Goal: Task Accomplishment & Management: Manage account settings

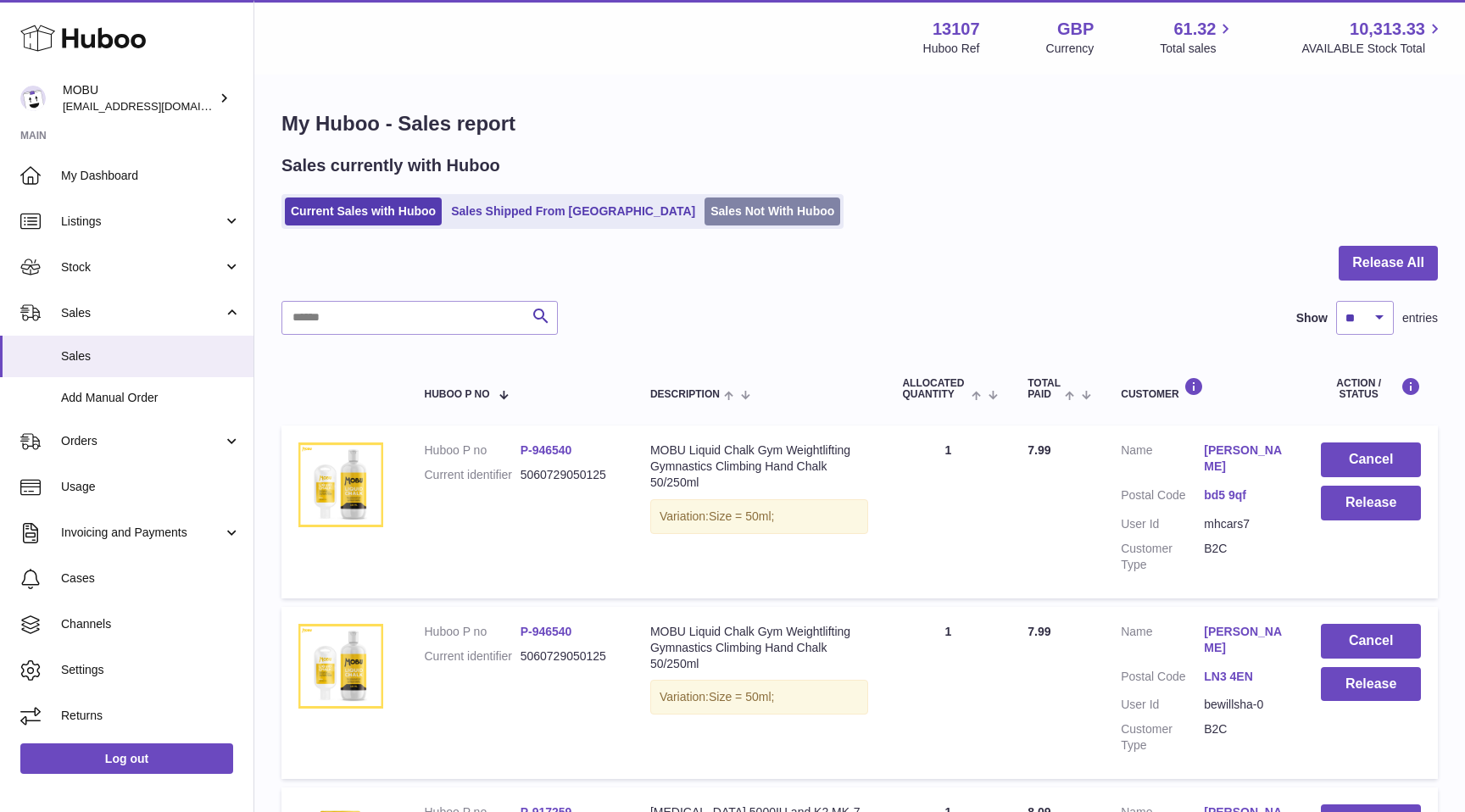
click at [705, 202] on link "Sales Not With Huboo" at bounding box center [772, 211] width 136 height 28
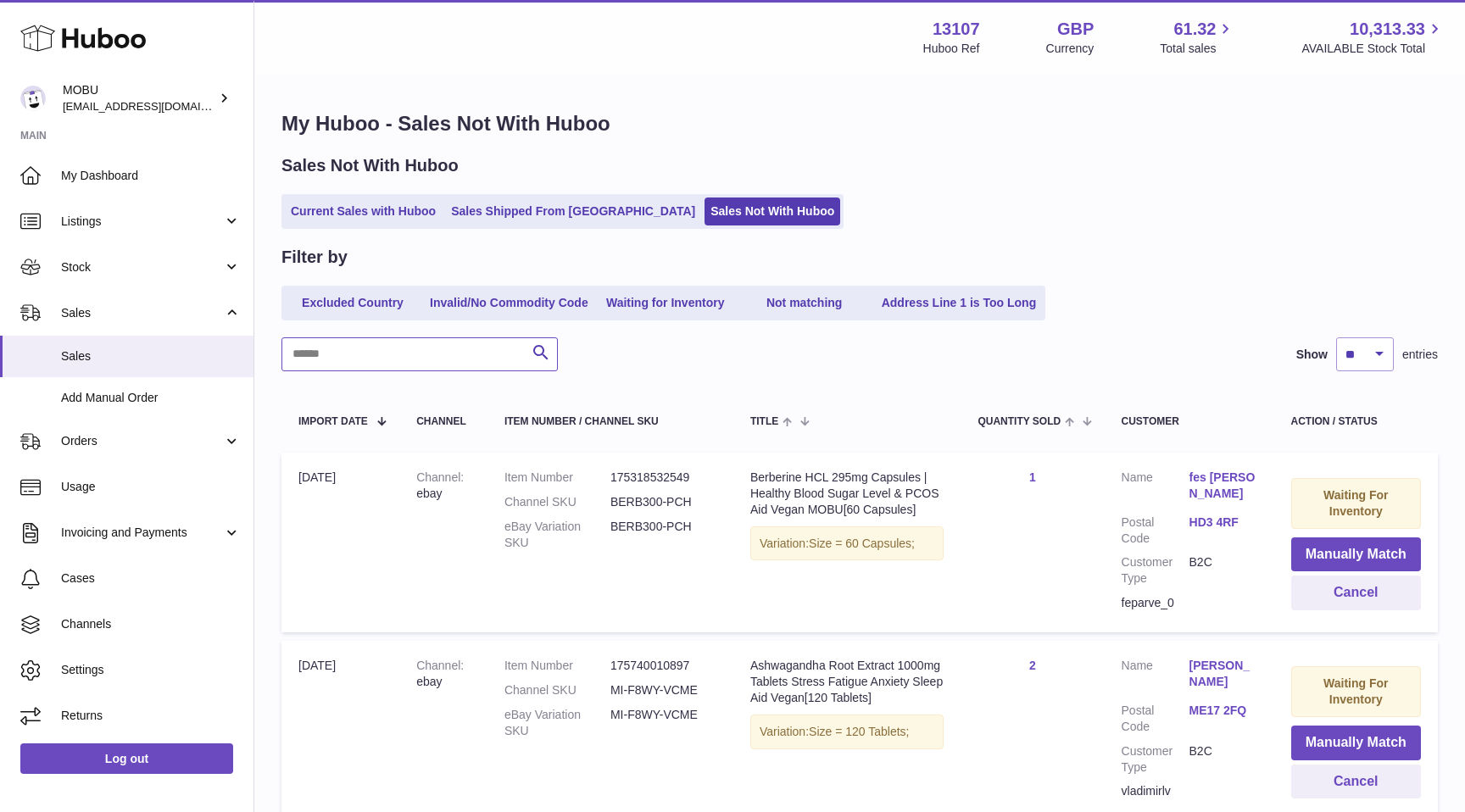
click at [470, 362] on input "text" at bounding box center [419, 354] width 276 height 34
type input "********"
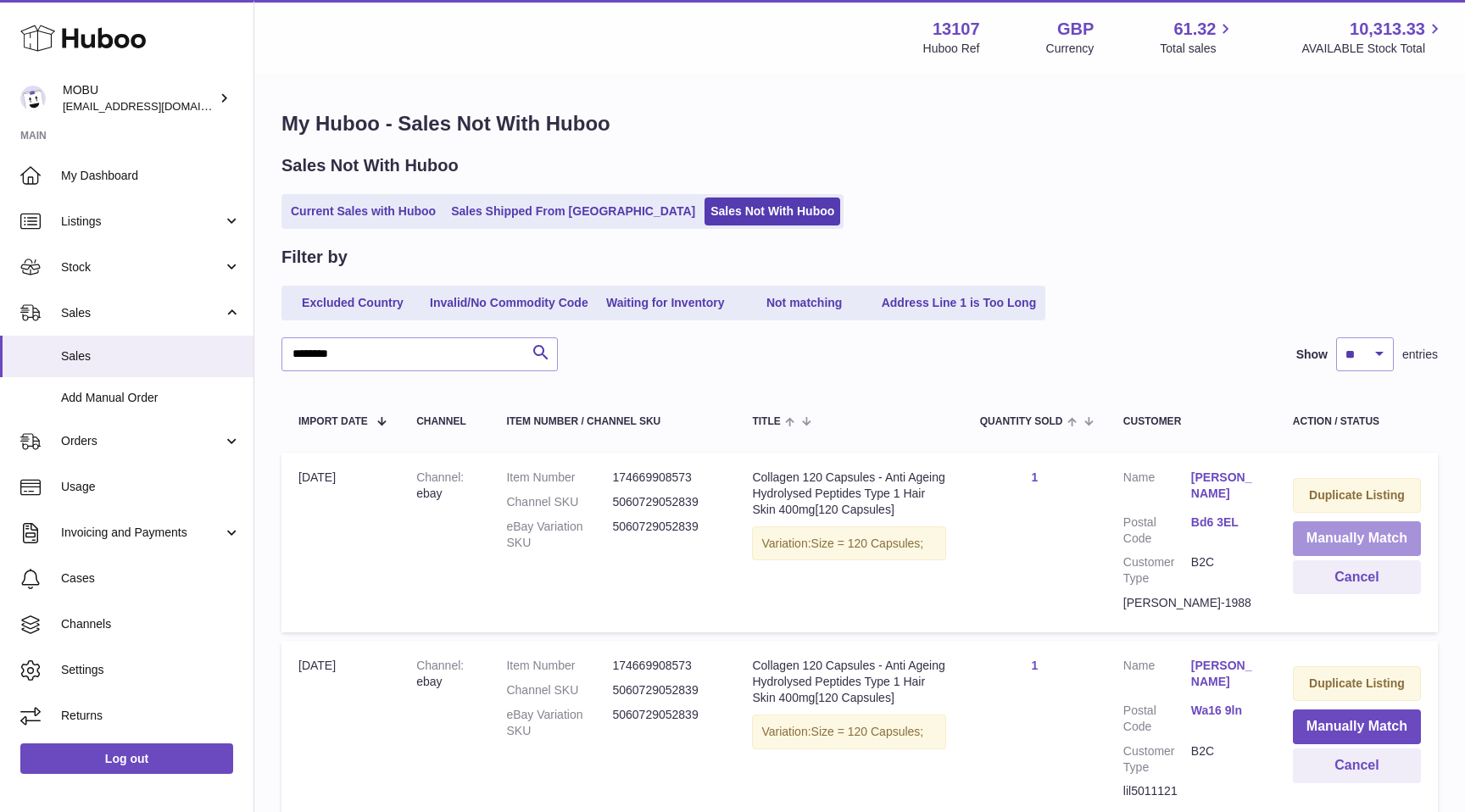
click at [1349, 533] on button "Manually Match" at bounding box center [1356, 538] width 128 height 35
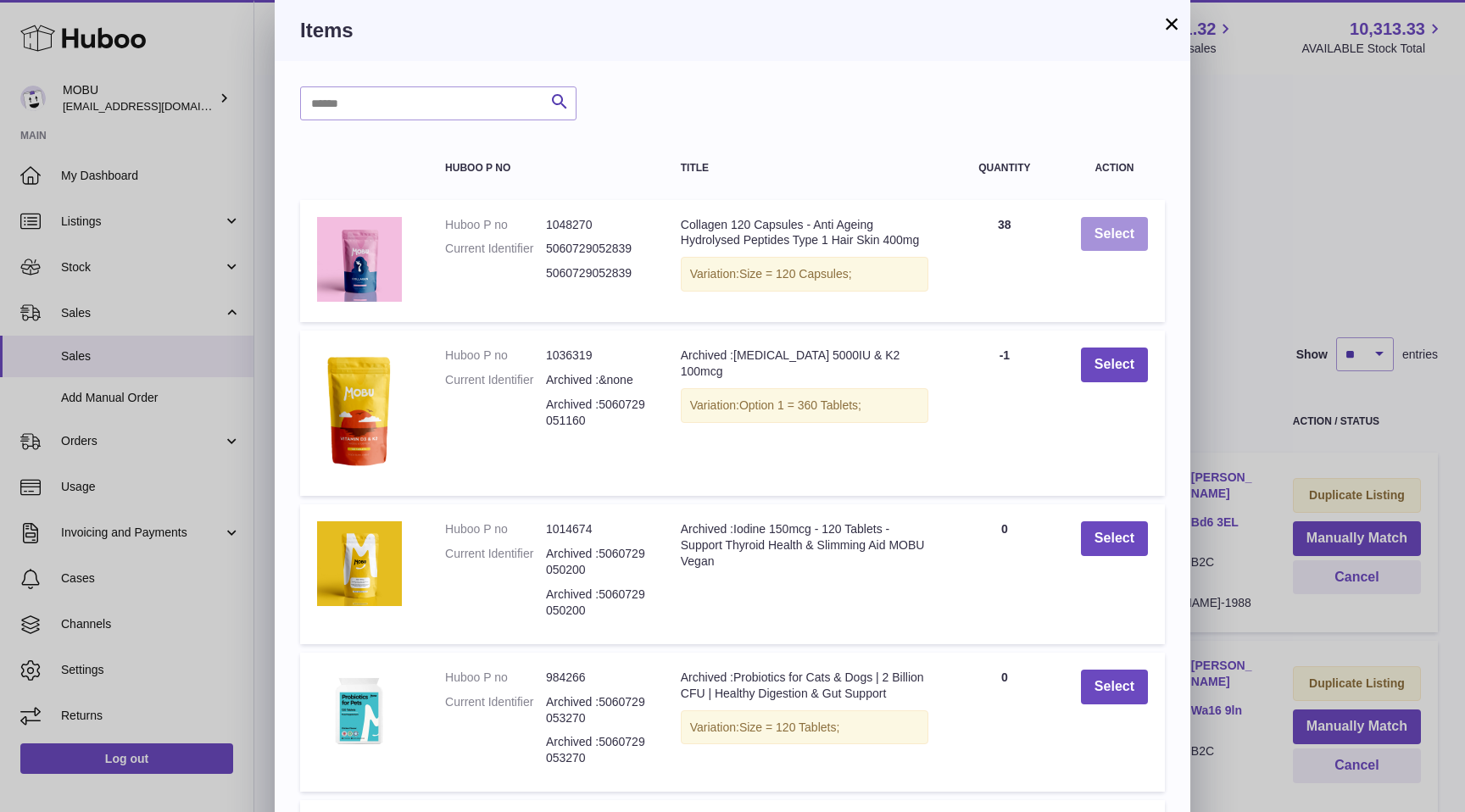
click at [1116, 239] on button "Select" at bounding box center [1114, 233] width 67 height 35
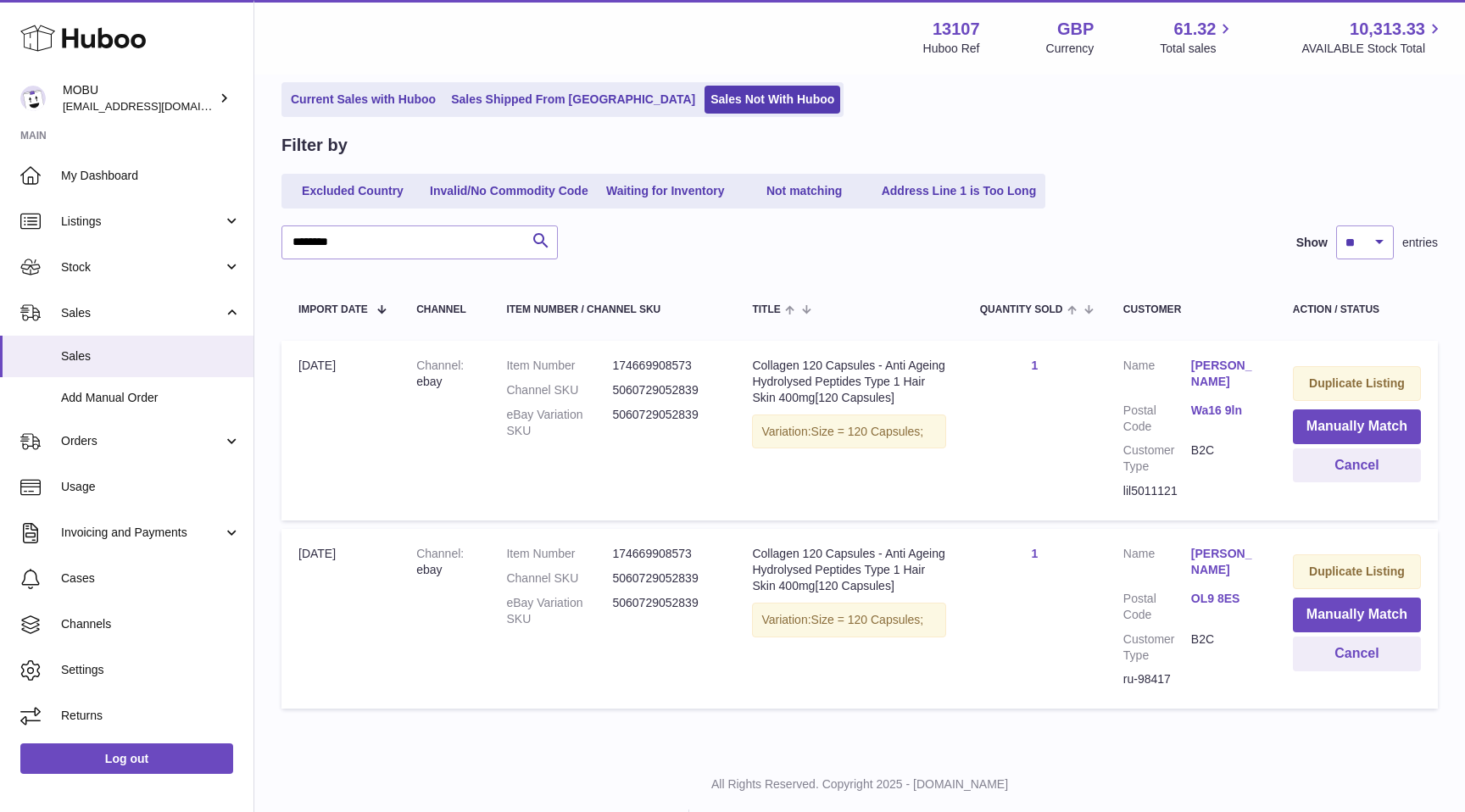
scroll to position [117, 0]
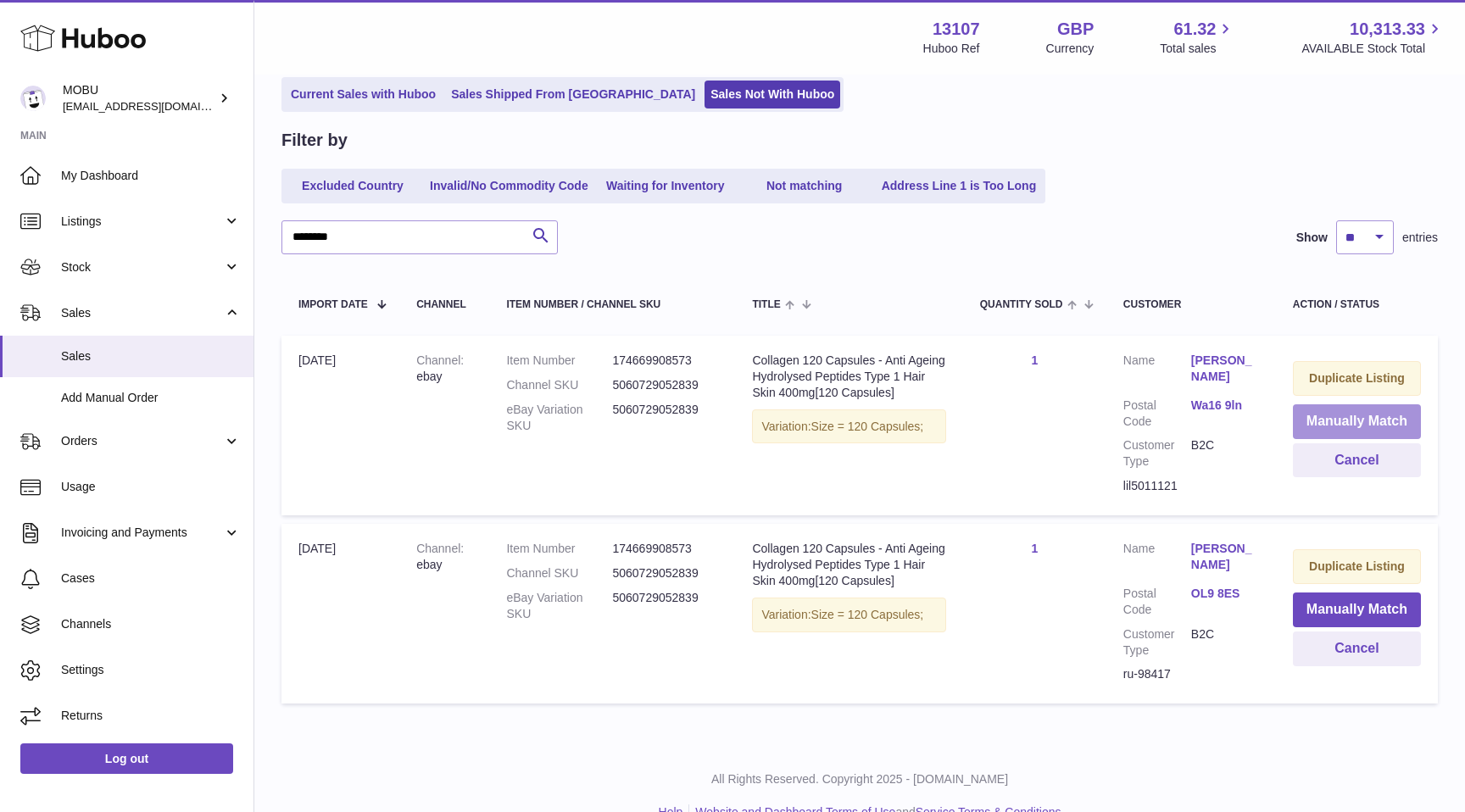
click at [1307, 423] on button "Manually Match" at bounding box center [1356, 421] width 128 height 35
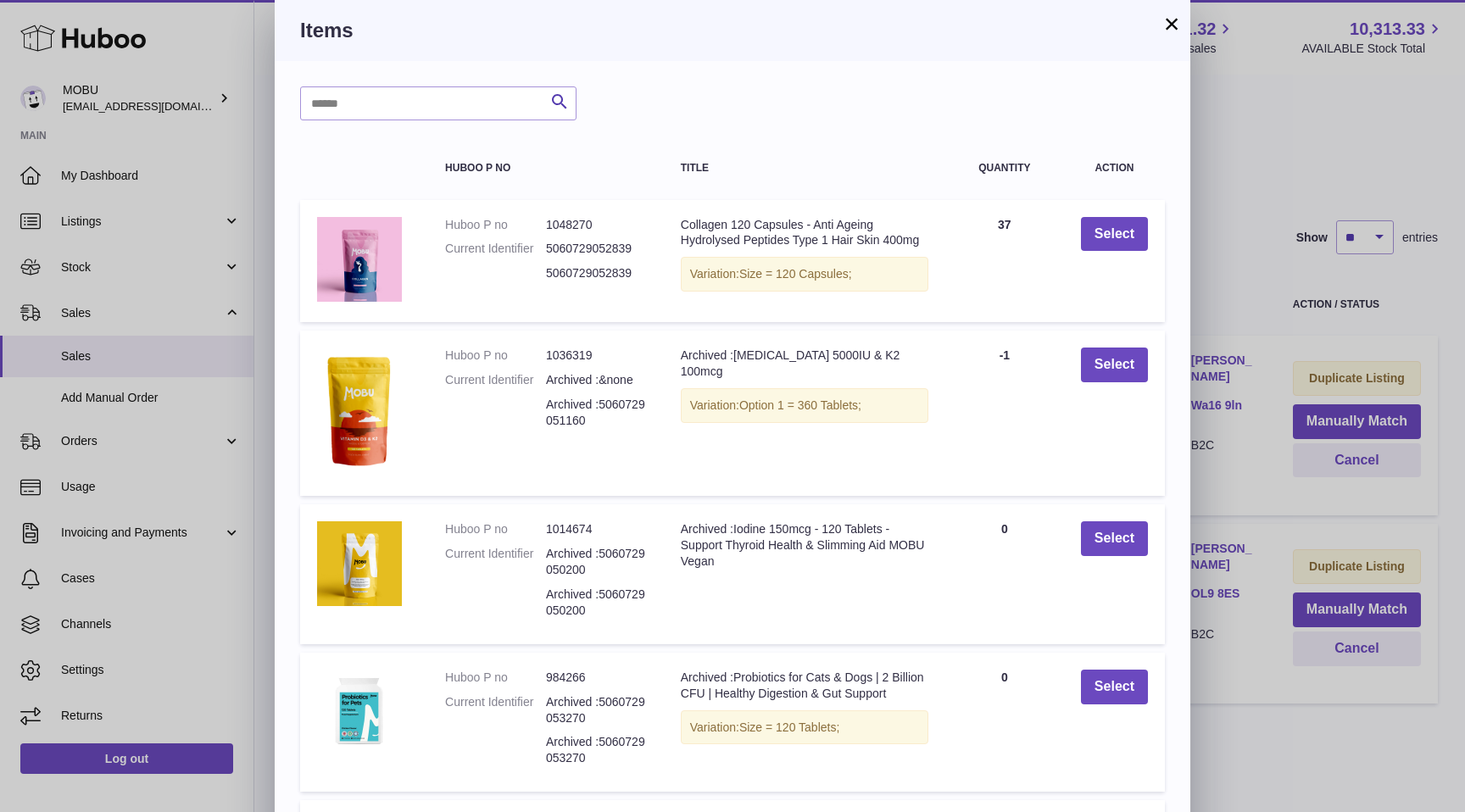
click at [1092, 250] on td "Select" at bounding box center [1114, 260] width 101 height 123
click at [1127, 227] on button "Select" at bounding box center [1114, 233] width 67 height 35
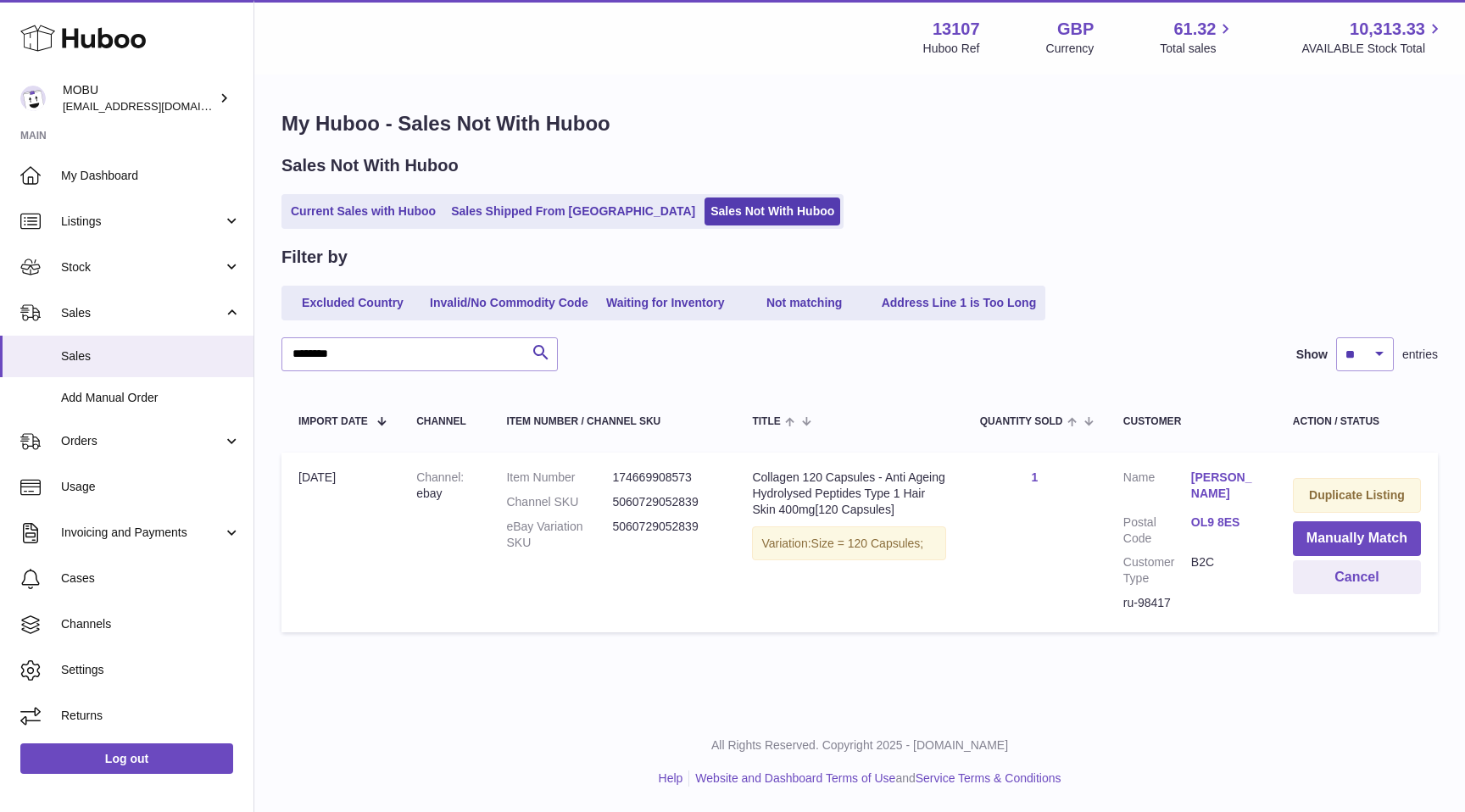
scroll to position [0, 0]
click at [1326, 538] on button "Manually Match" at bounding box center [1356, 538] width 128 height 35
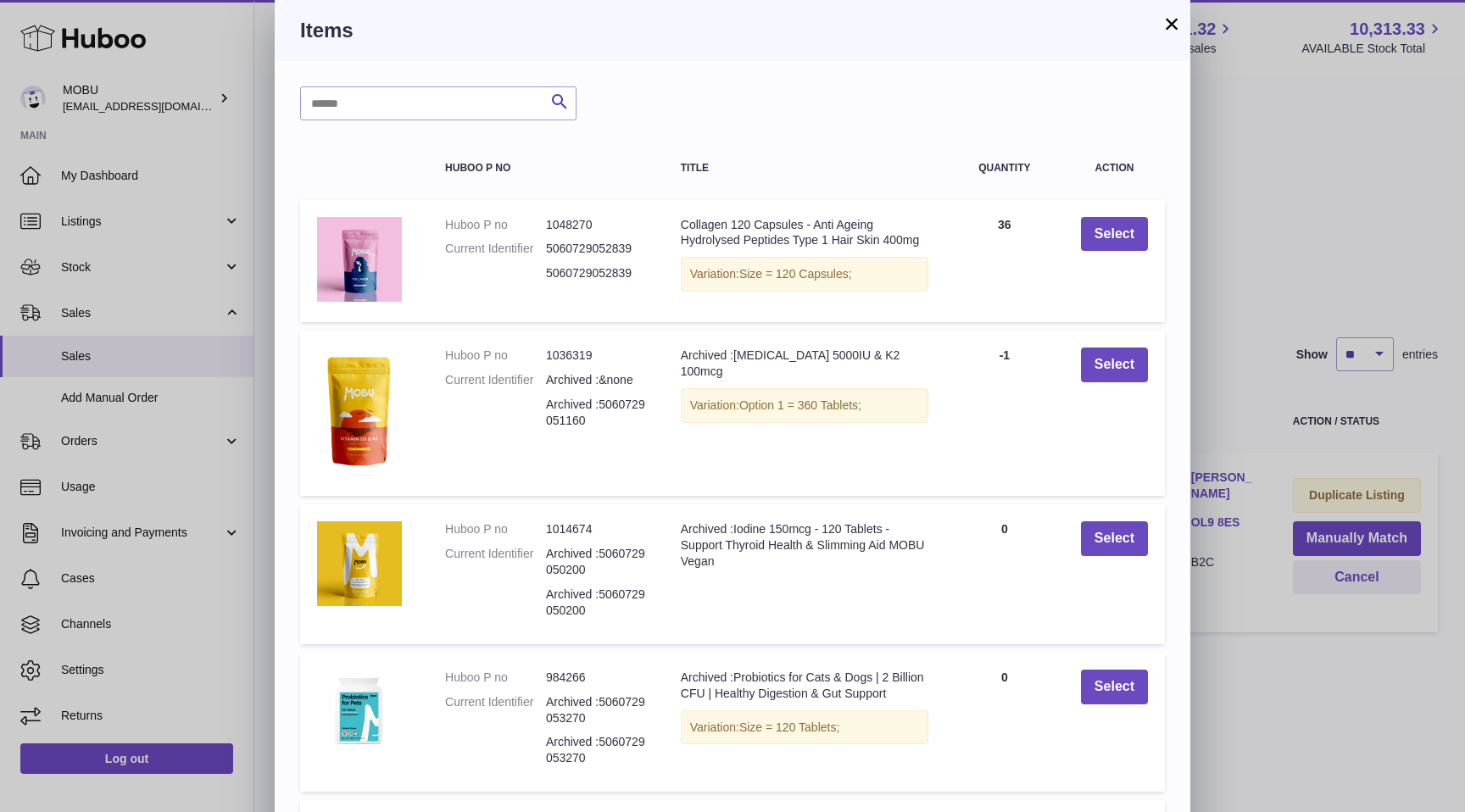
click at [1103, 213] on td "Select" at bounding box center [1114, 260] width 101 height 123
click at [1112, 222] on button "Select" at bounding box center [1114, 233] width 67 height 35
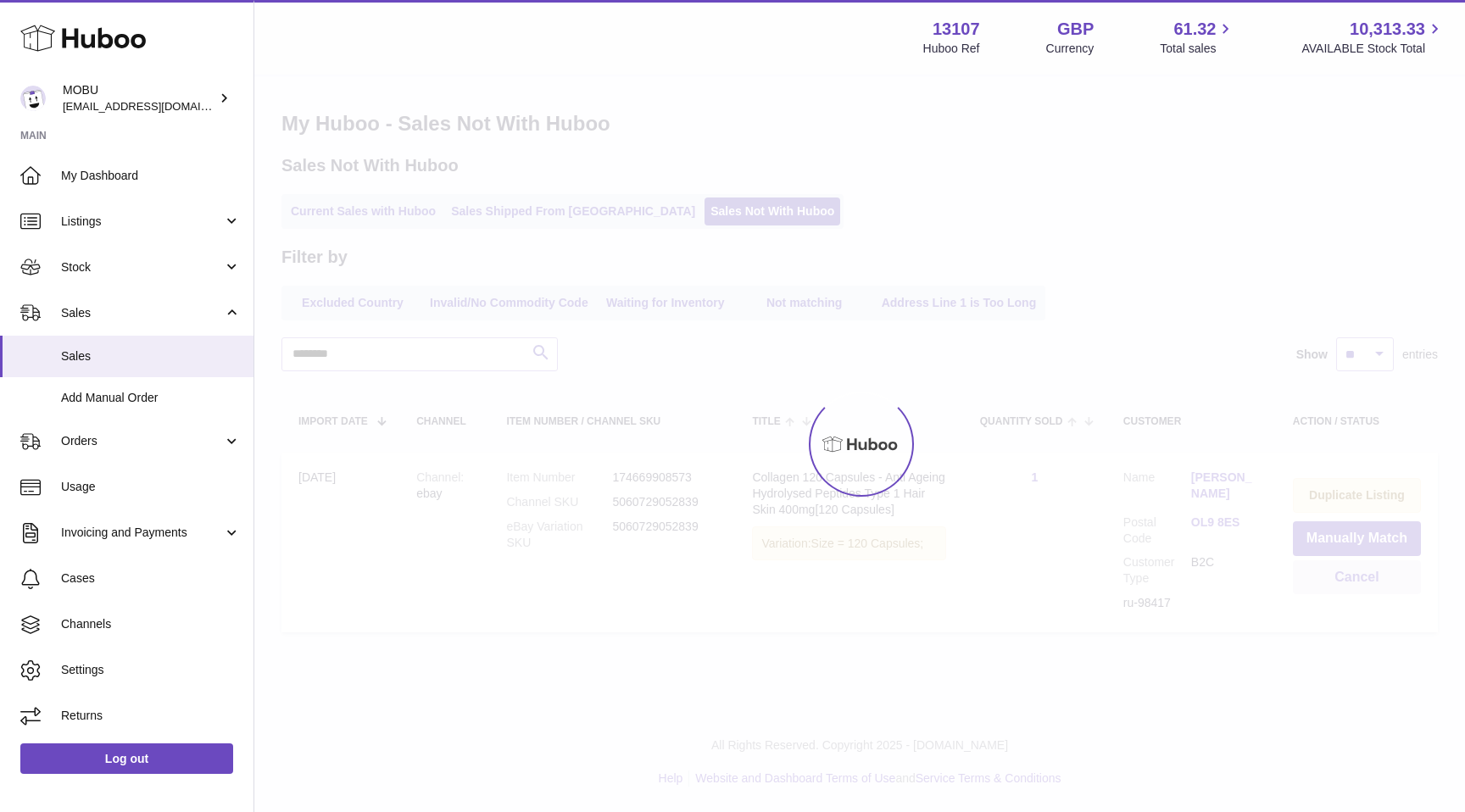
click at [1244, 225] on div "Current Sales with Huboo Sales Shipped From Huboo Sales Not With Huboo" at bounding box center [859, 211] width 1157 height 35
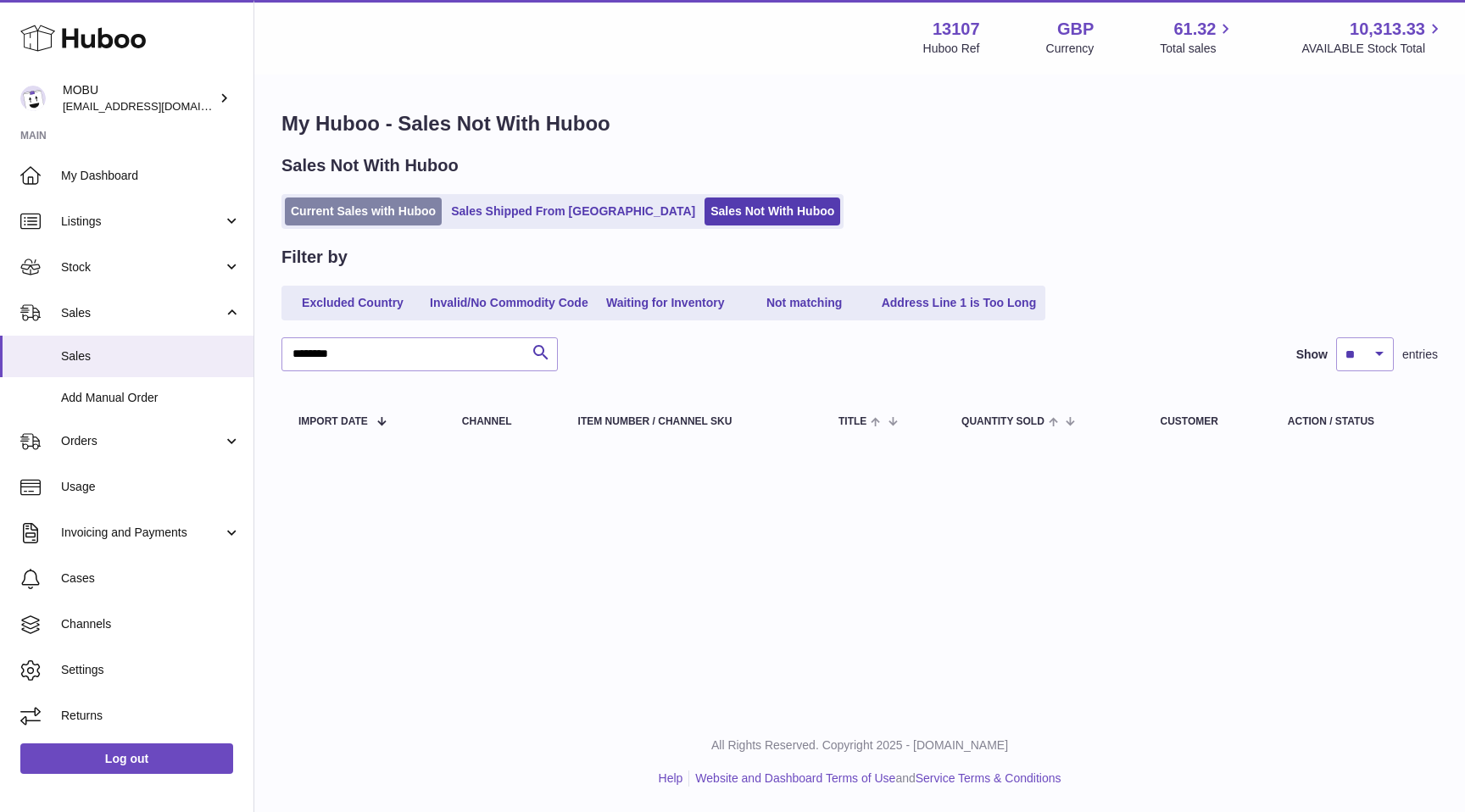
click at [408, 220] on link "Current Sales with Huboo" at bounding box center [362, 211] width 157 height 28
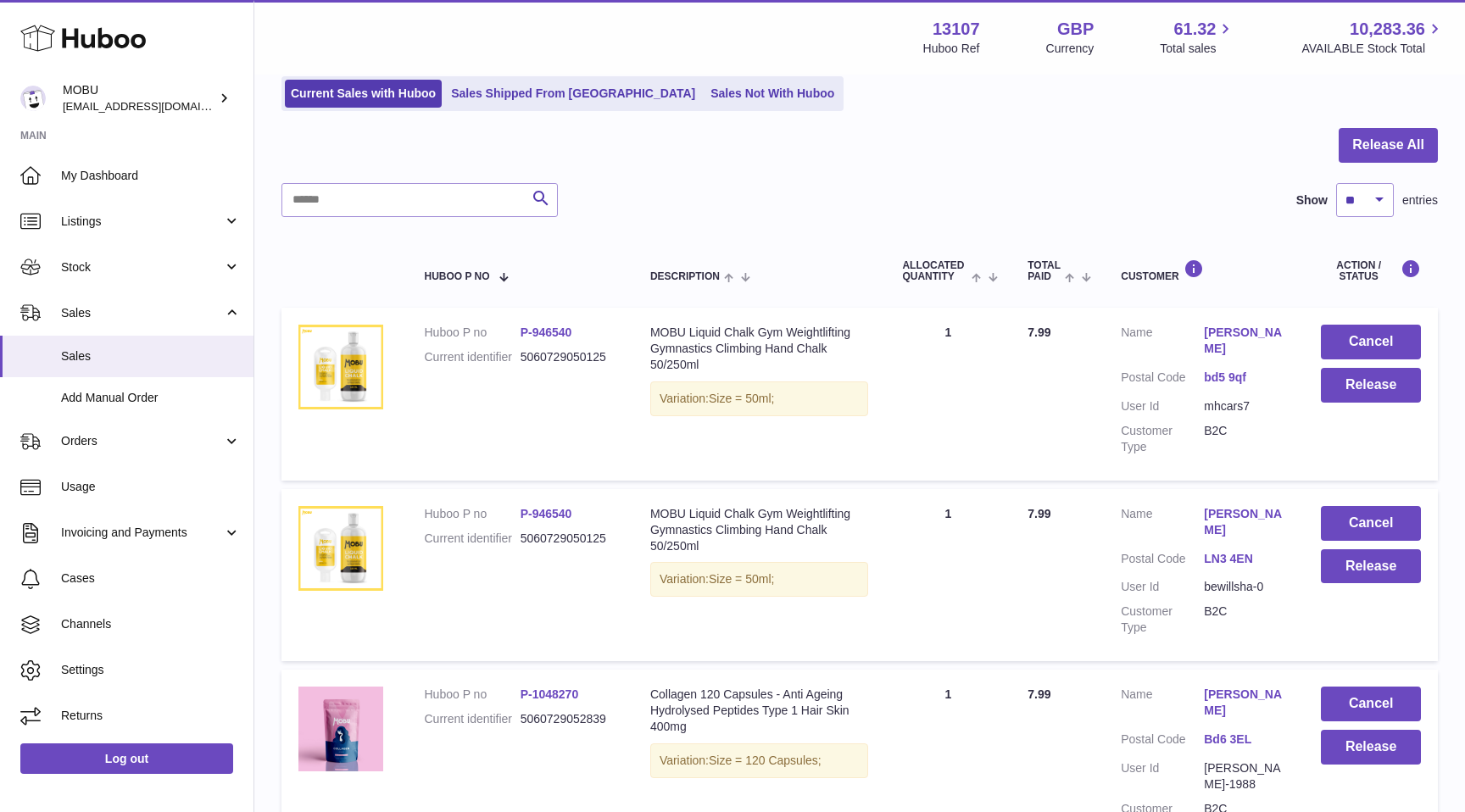
scroll to position [162, 0]
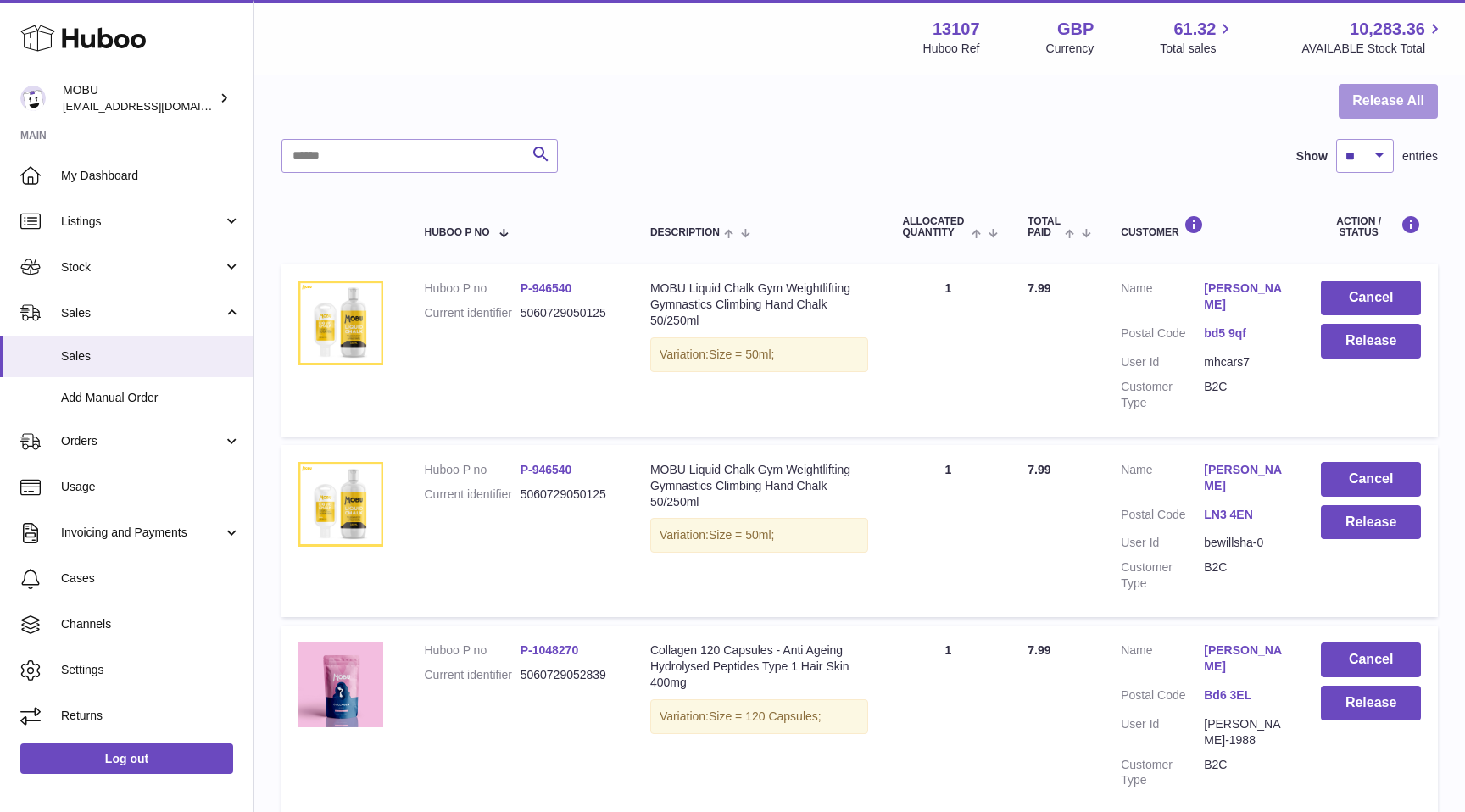
click at [1381, 104] on button "Release All" at bounding box center [1387, 101] width 99 height 35
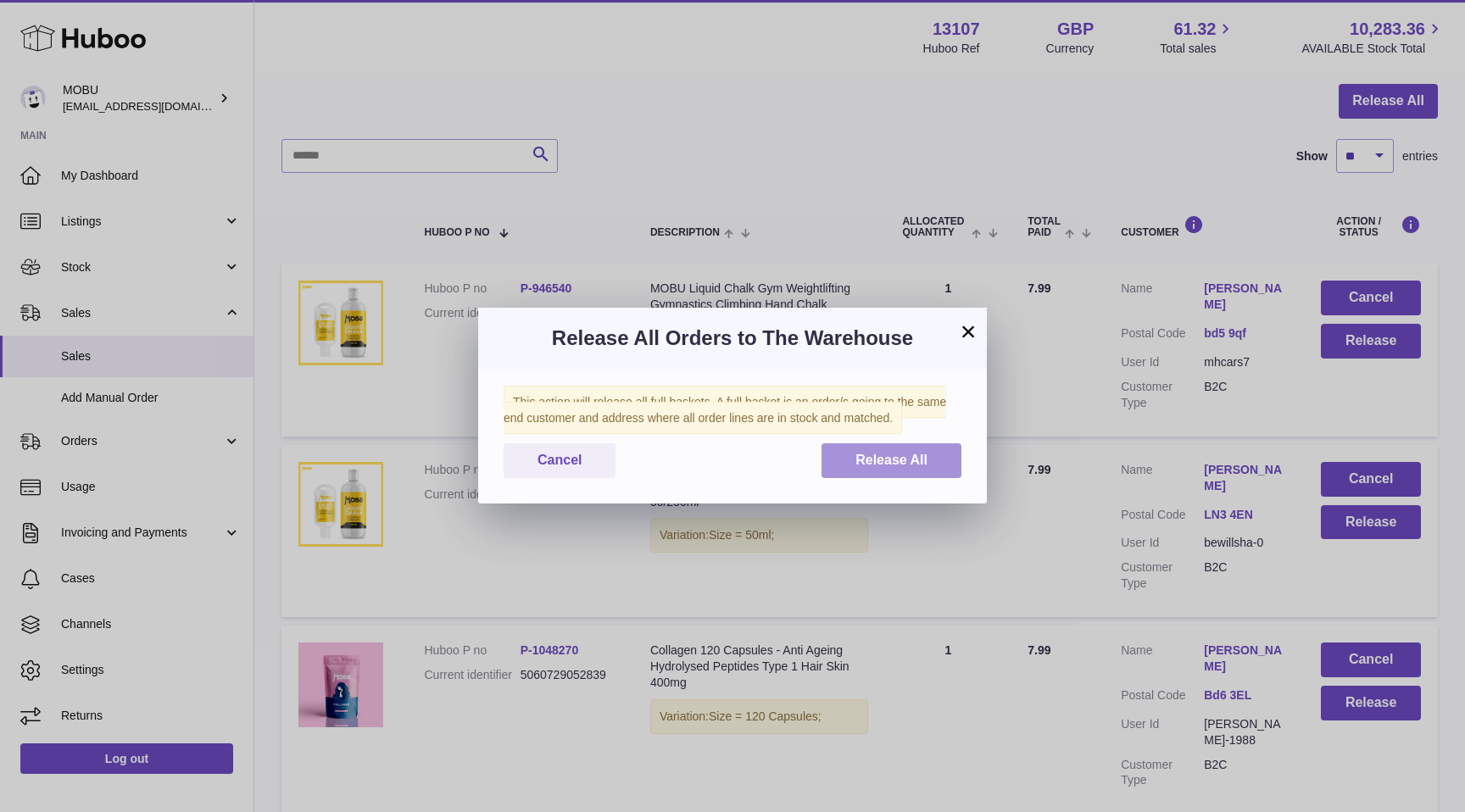
click at [898, 455] on span "Release All" at bounding box center [891, 460] width 72 height 14
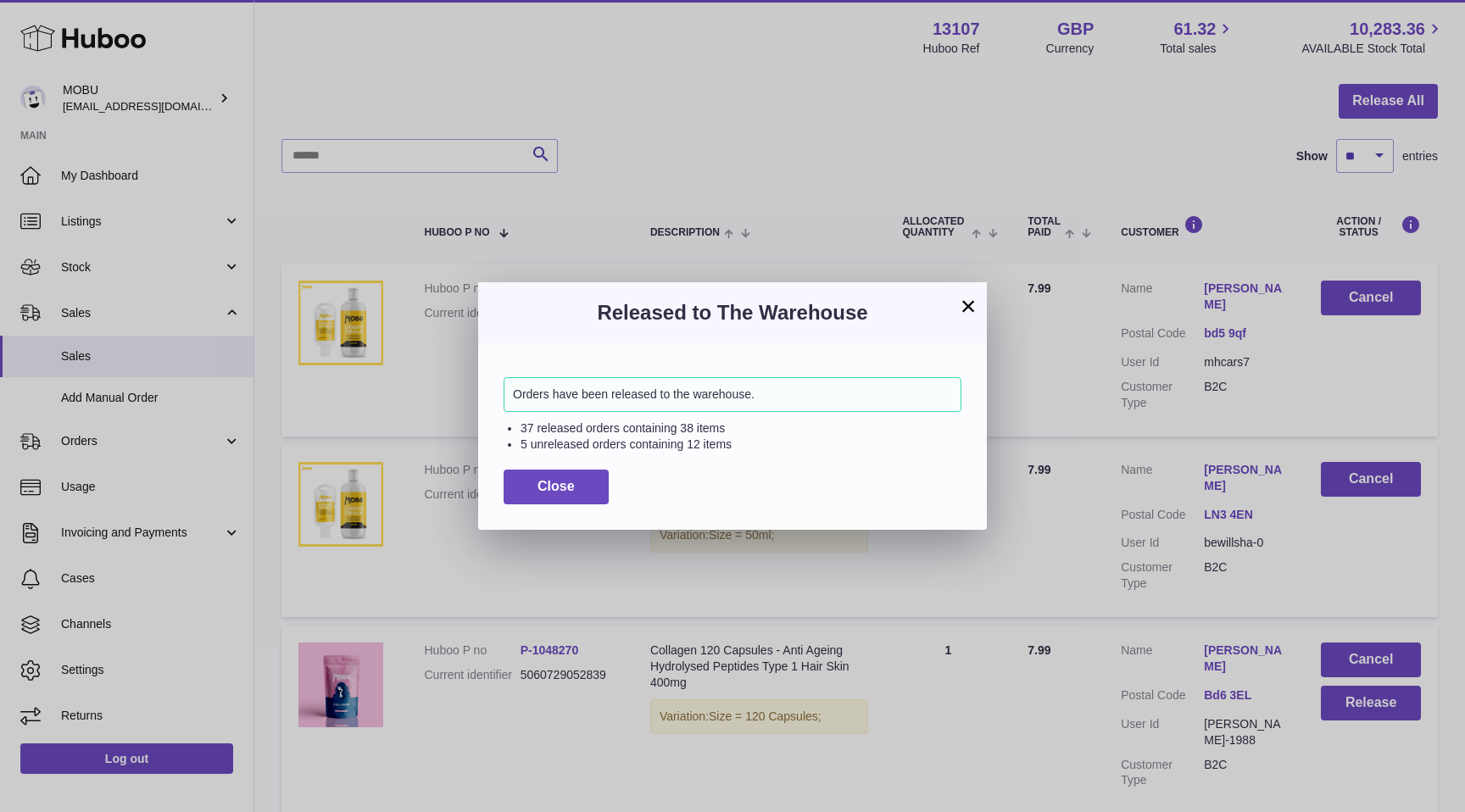
click at [584, 467] on div "Orders have been released to the warehouse. 37 released orders containing 38 it…" at bounding box center [732, 436] width 509 height 186
click at [584, 483] on button "Close" at bounding box center [556, 487] width 105 height 35
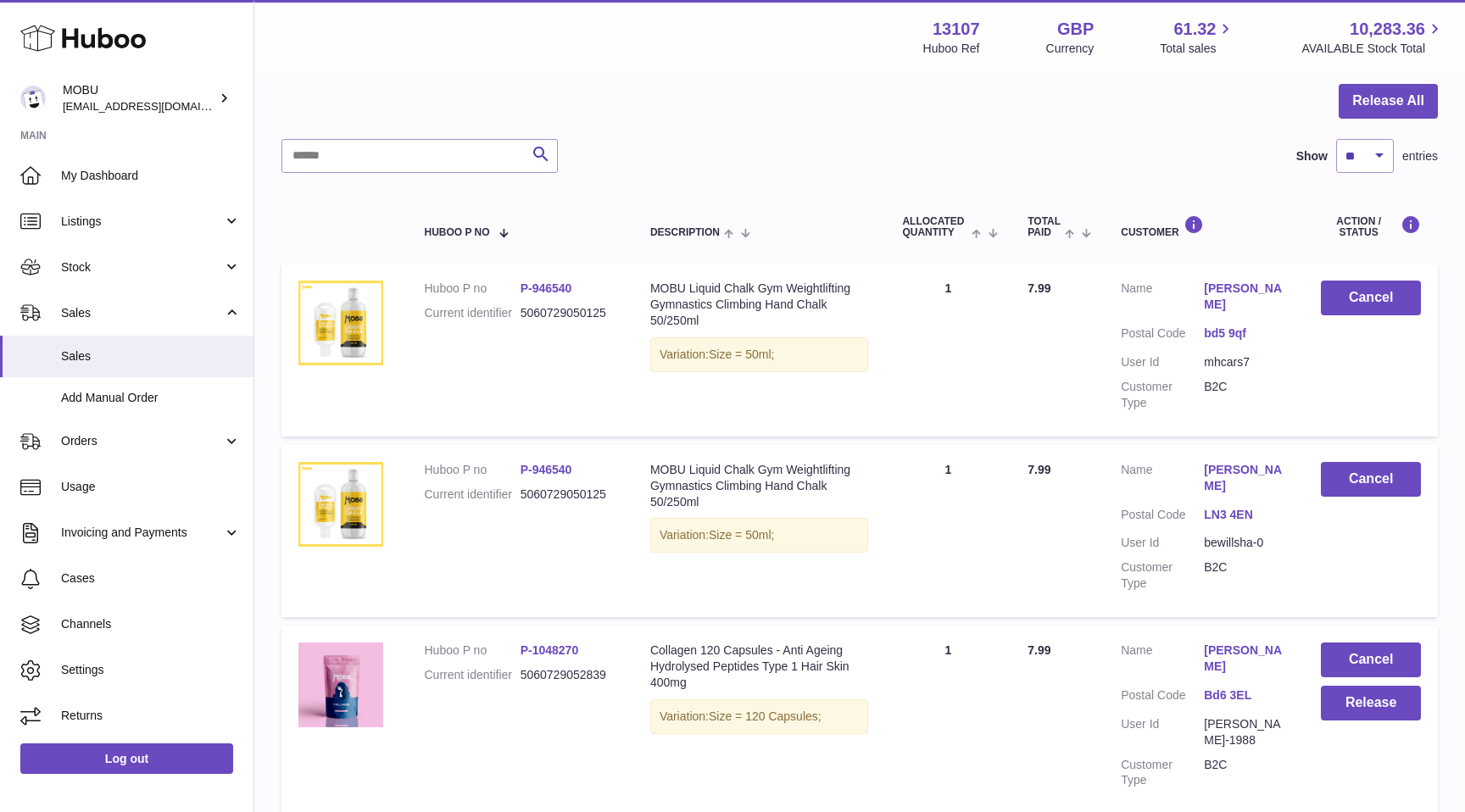
click at [1376, 167] on select "** ** ** ***" at bounding box center [1365, 156] width 58 height 34
select select "***"
click at [1336, 139] on select "** ** ** ***" at bounding box center [1365, 156] width 58 height 34
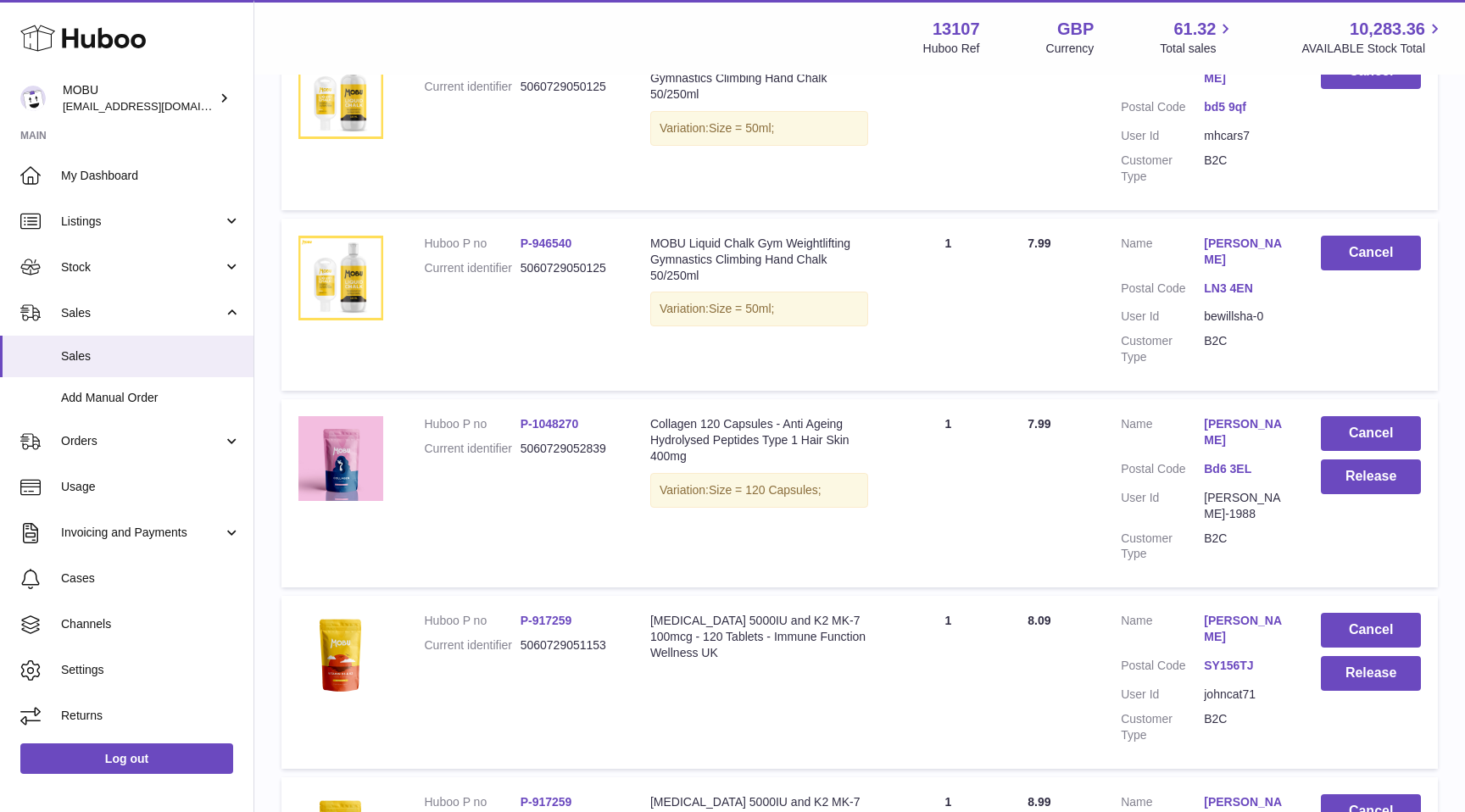
scroll to position [414, 0]
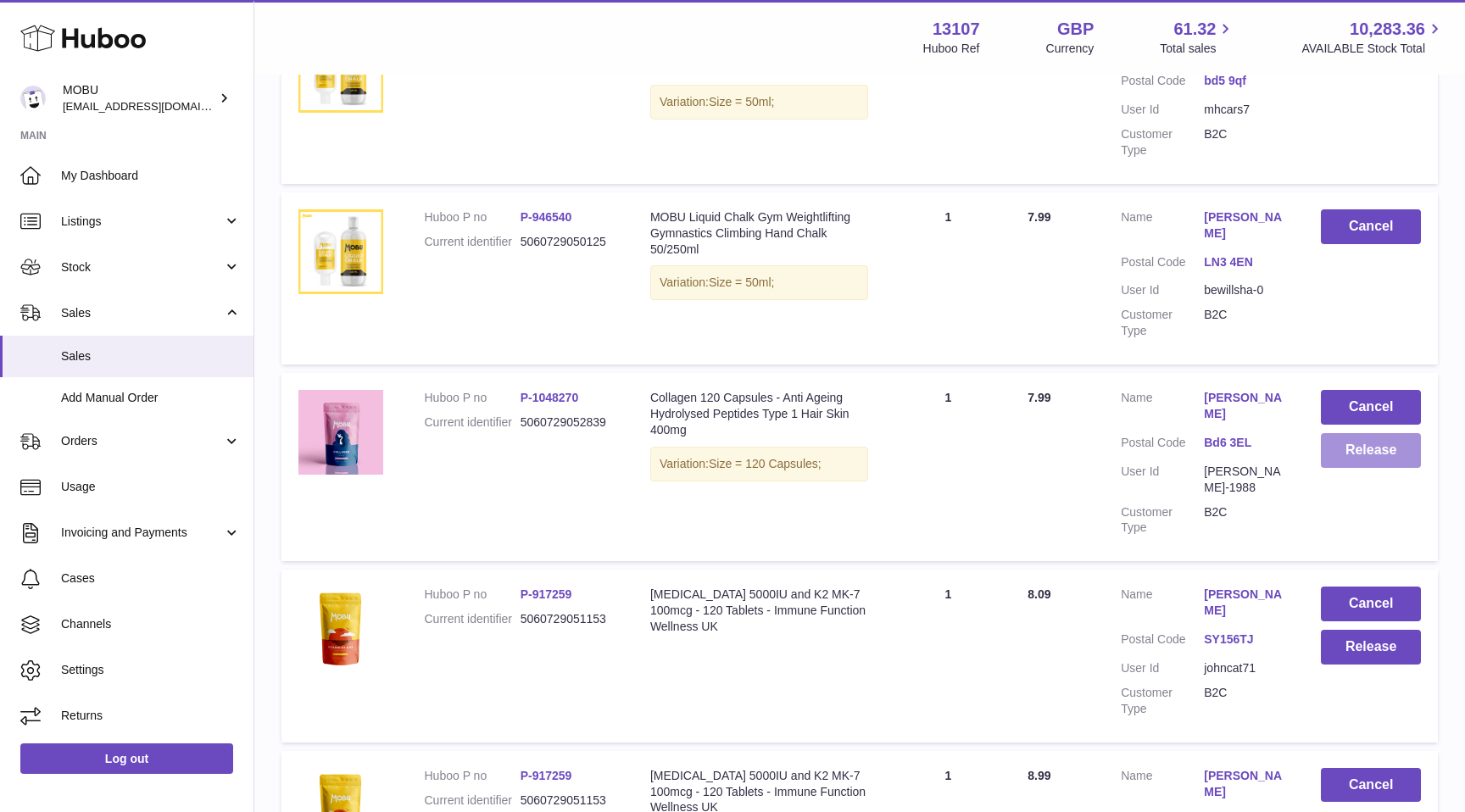
click at [1370, 433] on button "Release" at bounding box center [1370, 450] width 100 height 35
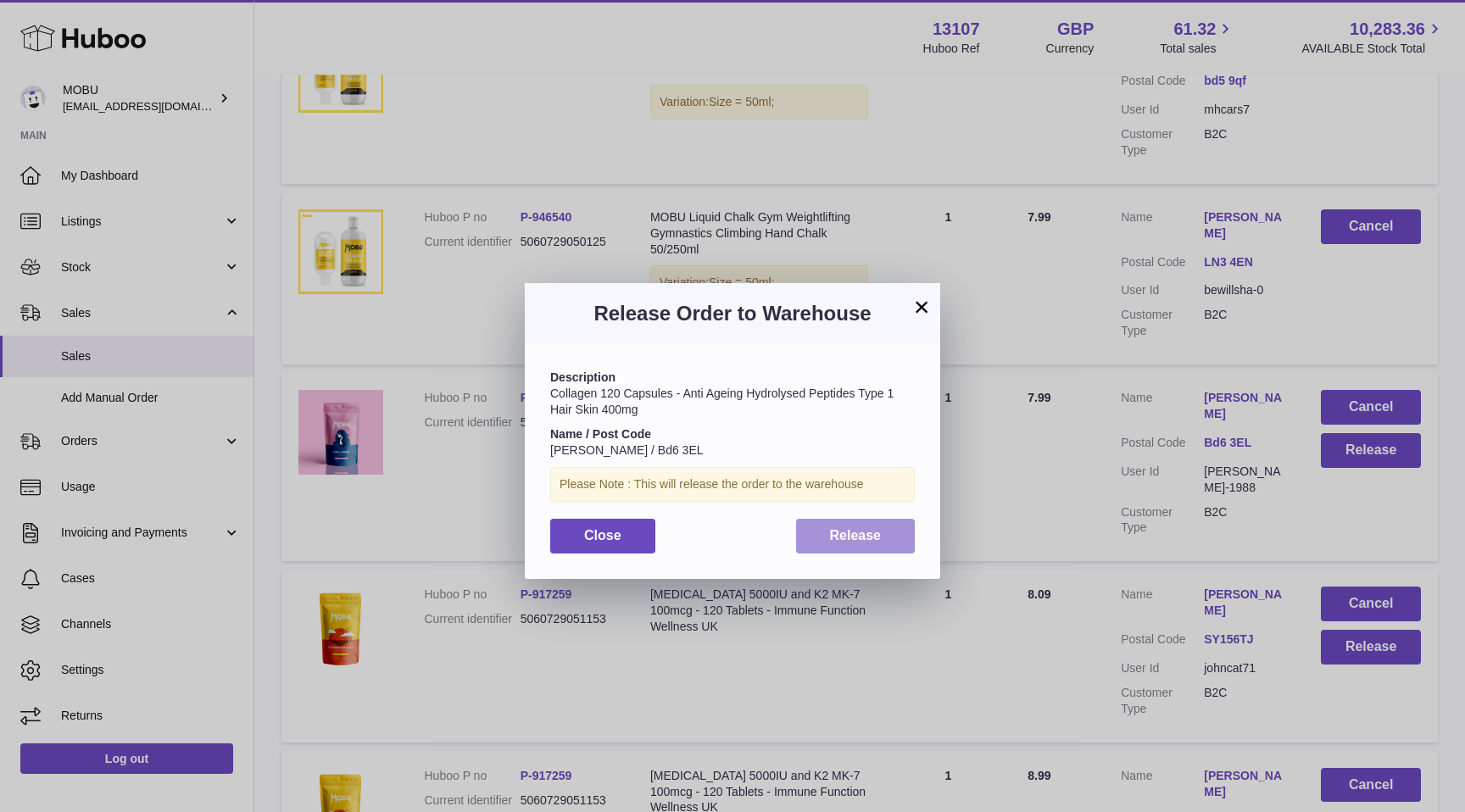
click at [878, 535] on span "Release" at bounding box center [856, 535] width 52 height 14
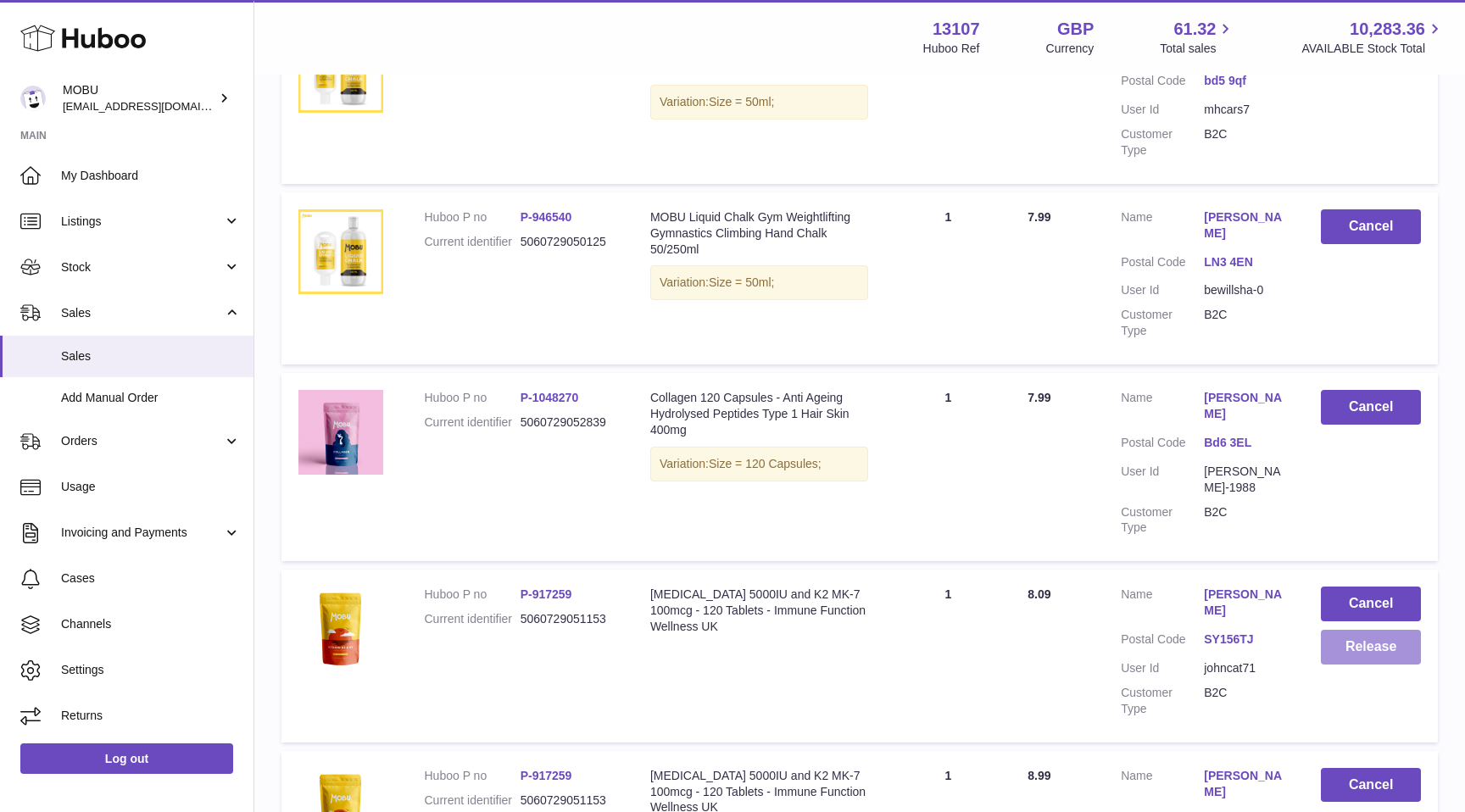
click at [1351, 629] on button "Release" at bounding box center [1370, 646] width 100 height 35
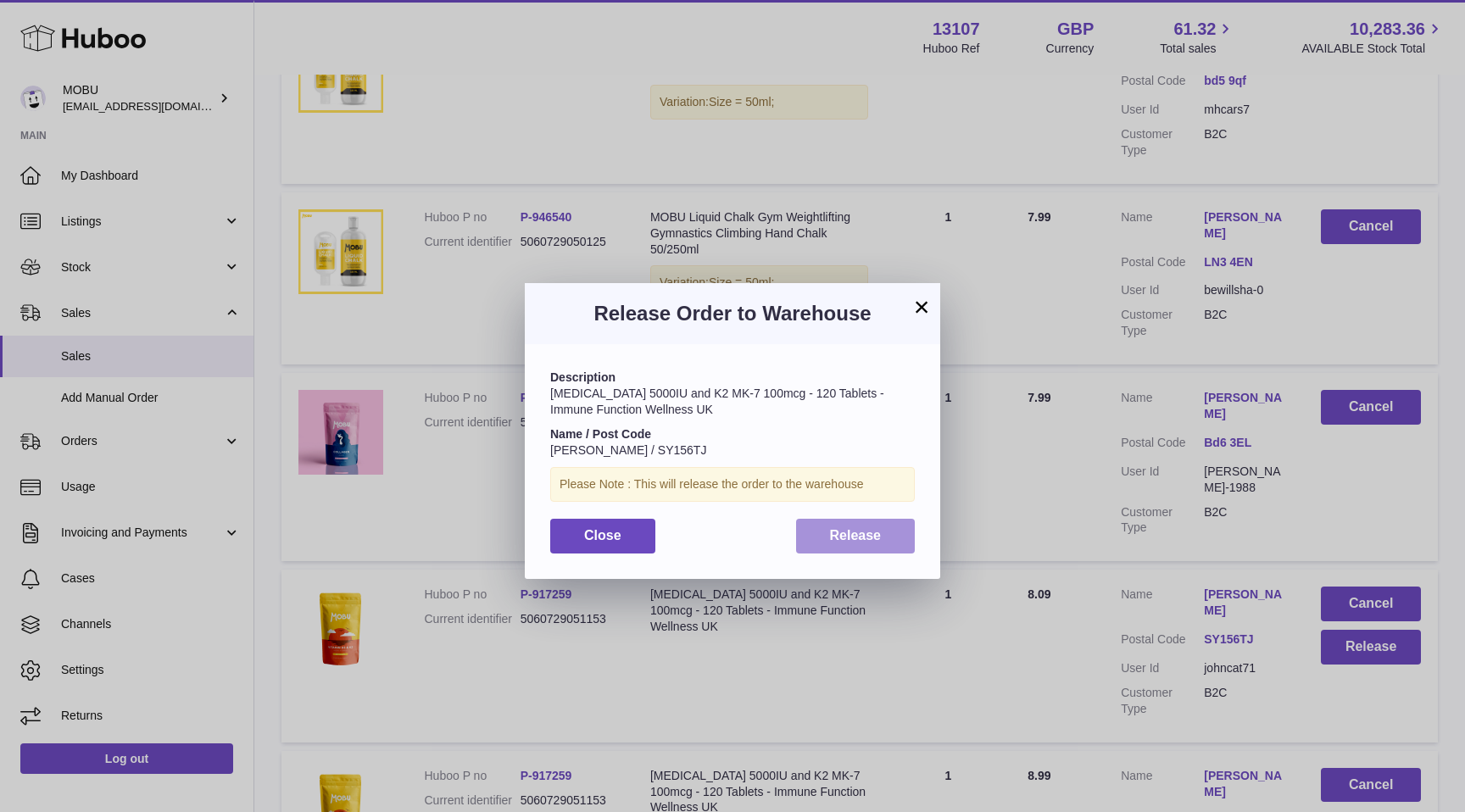
click at [852, 523] on button "Release" at bounding box center [856, 536] width 120 height 35
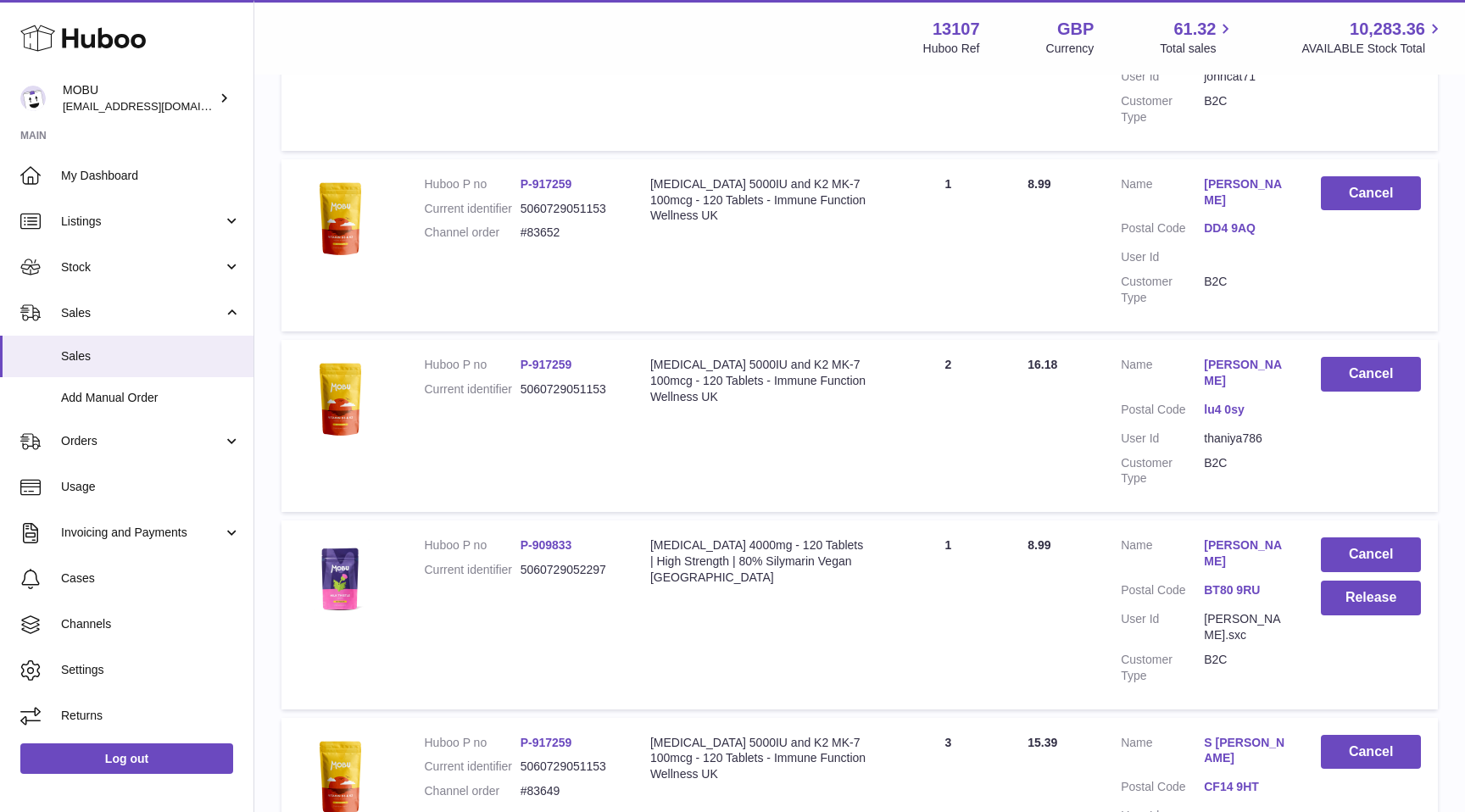
scroll to position [3945, 0]
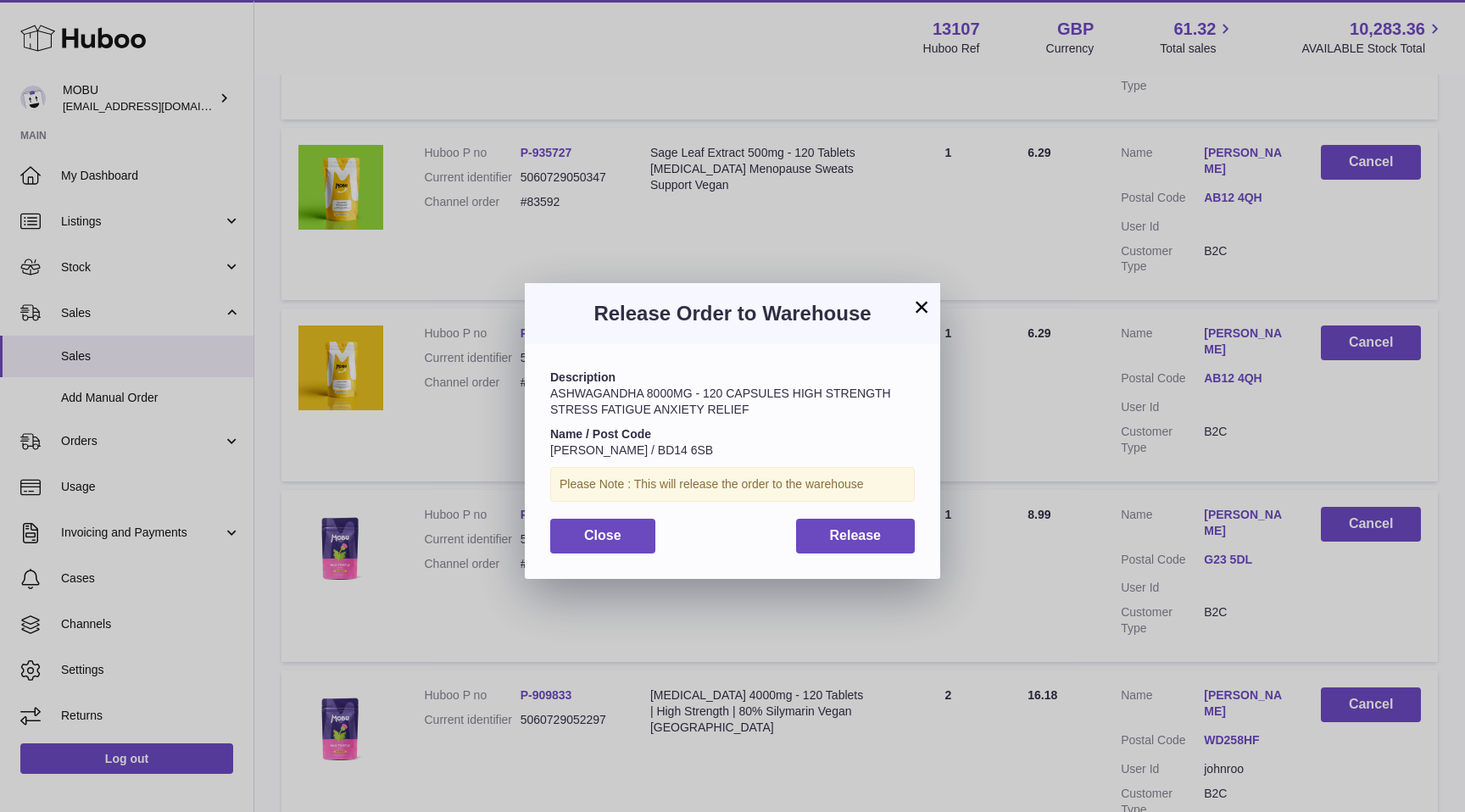
click at [869, 578] on div "× Release Order to Warehouse Description ASHWAGANDHA 8000MG - 120 CAPSULES HIGH…" at bounding box center [732, 431] width 1465 height 812
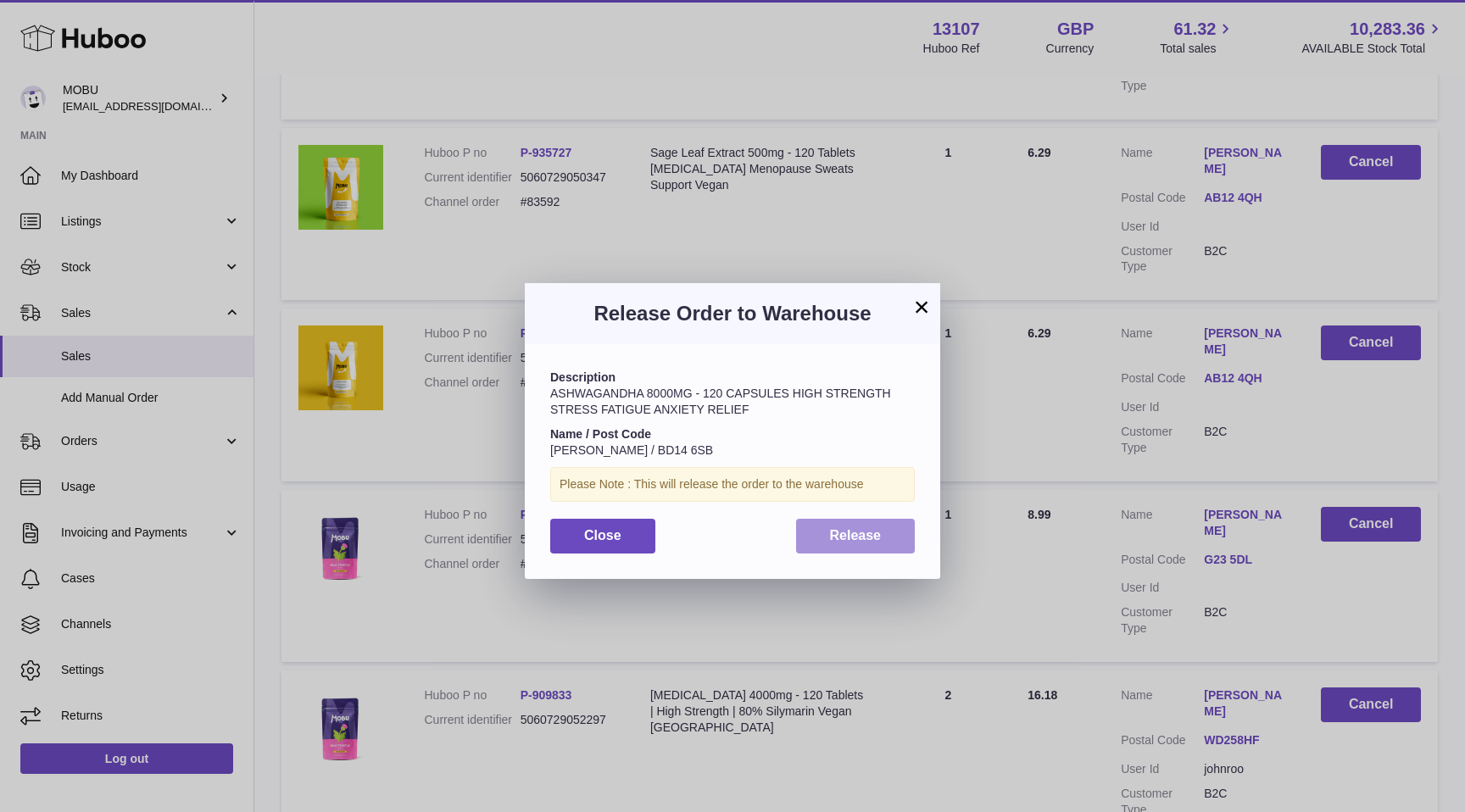
click at [818, 533] on button "Release" at bounding box center [856, 536] width 120 height 35
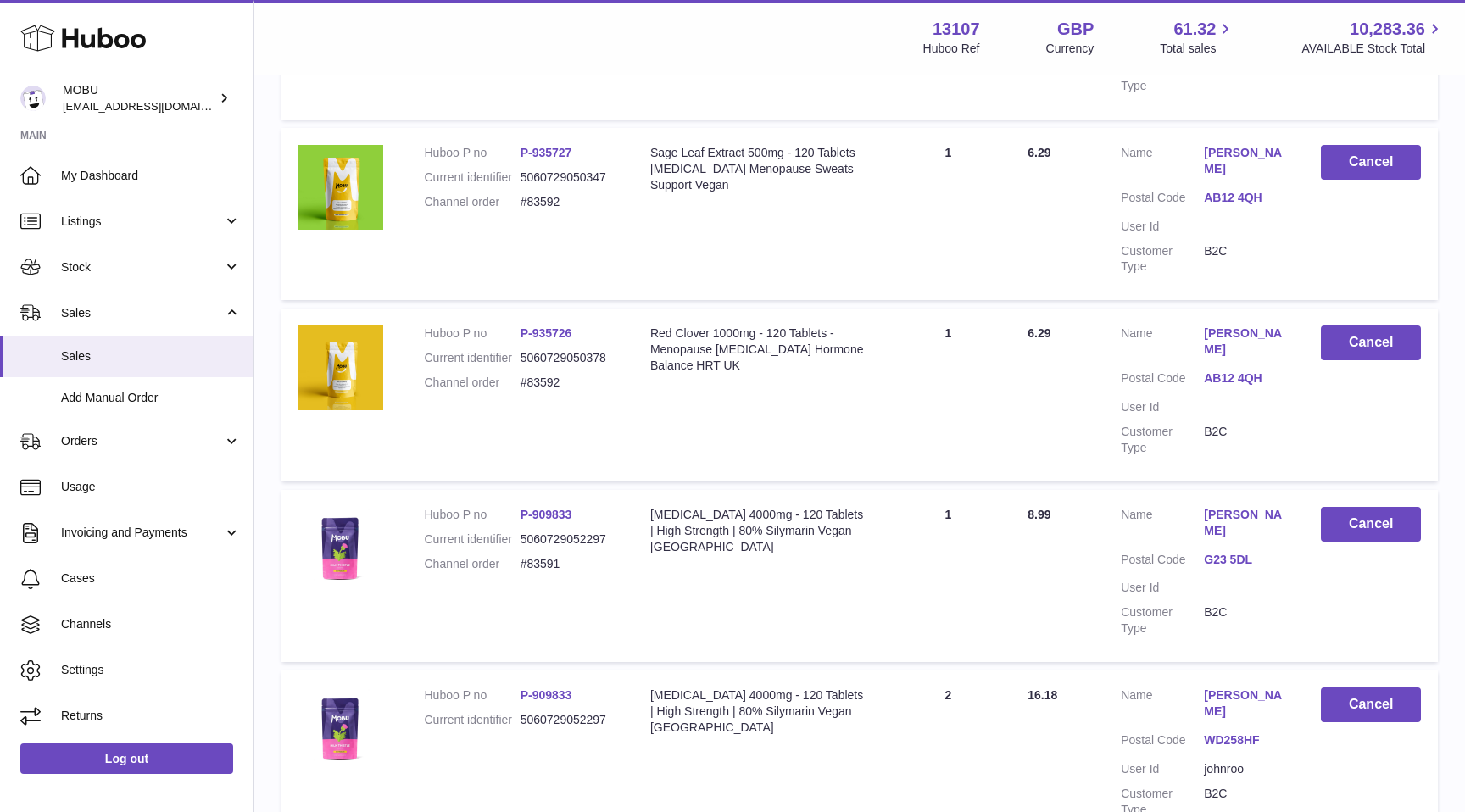
scroll to position [6406, 0]
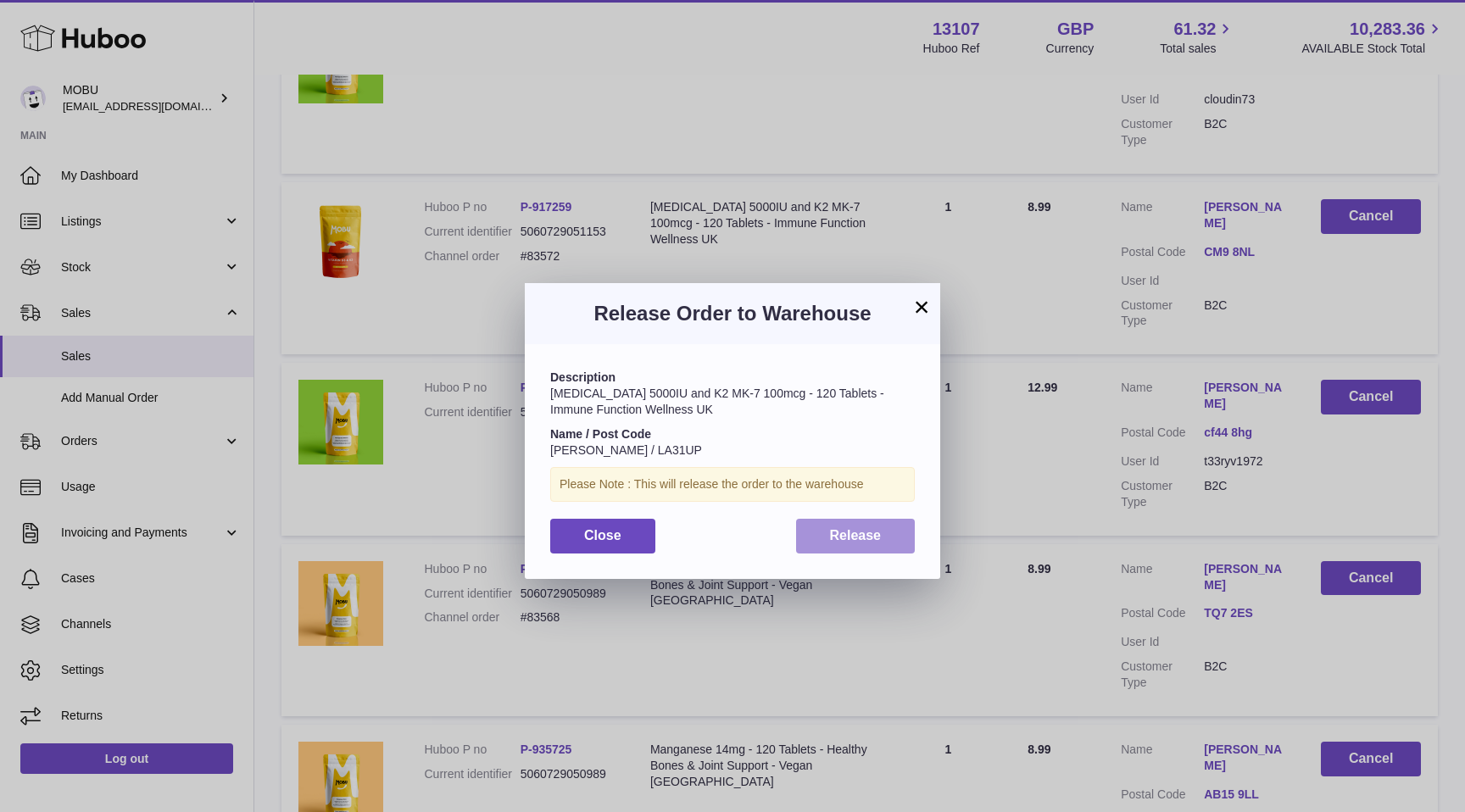
click at [884, 543] on button "Release" at bounding box center [856, 536] width 120 height 35
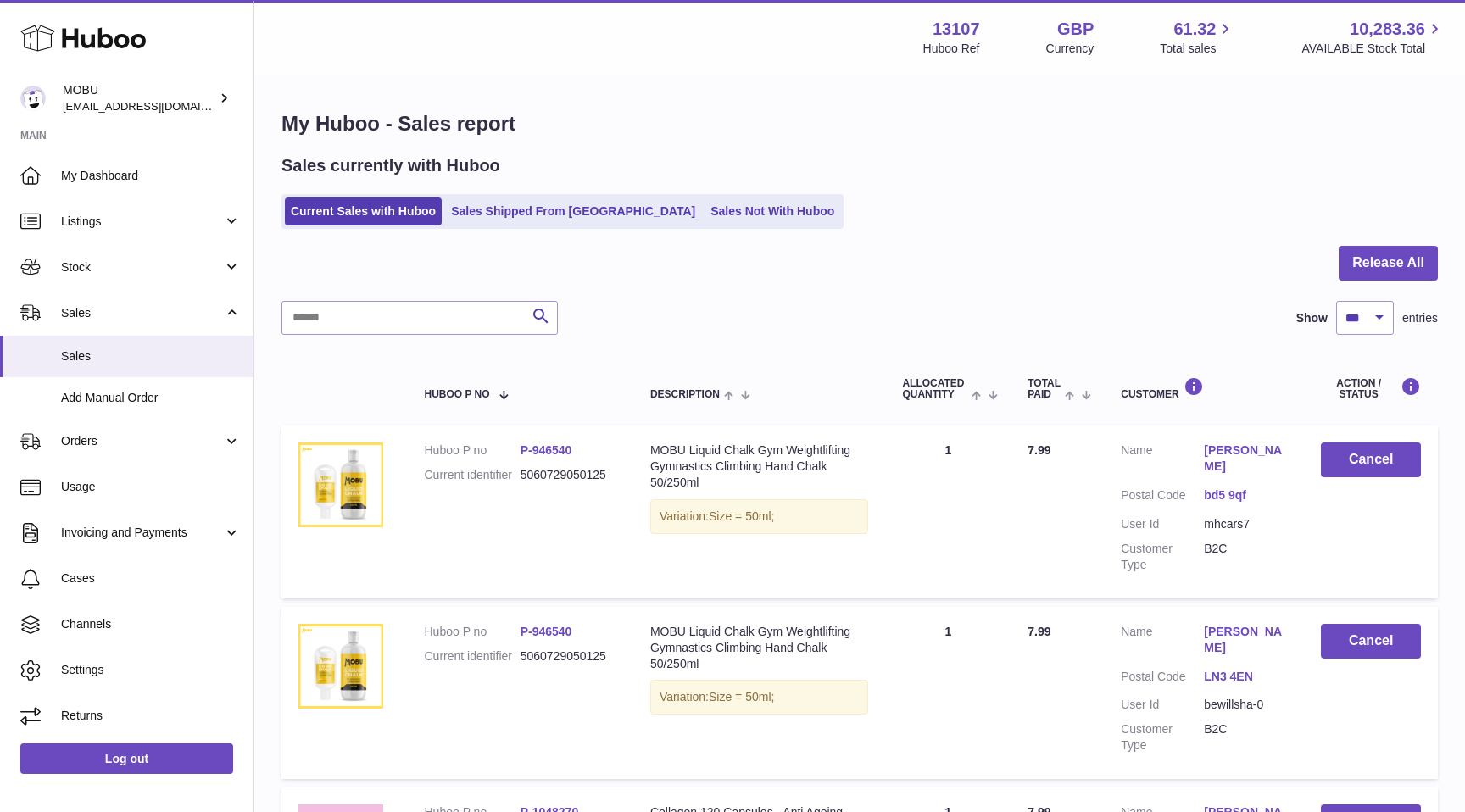
scroll to position [1006, 0]
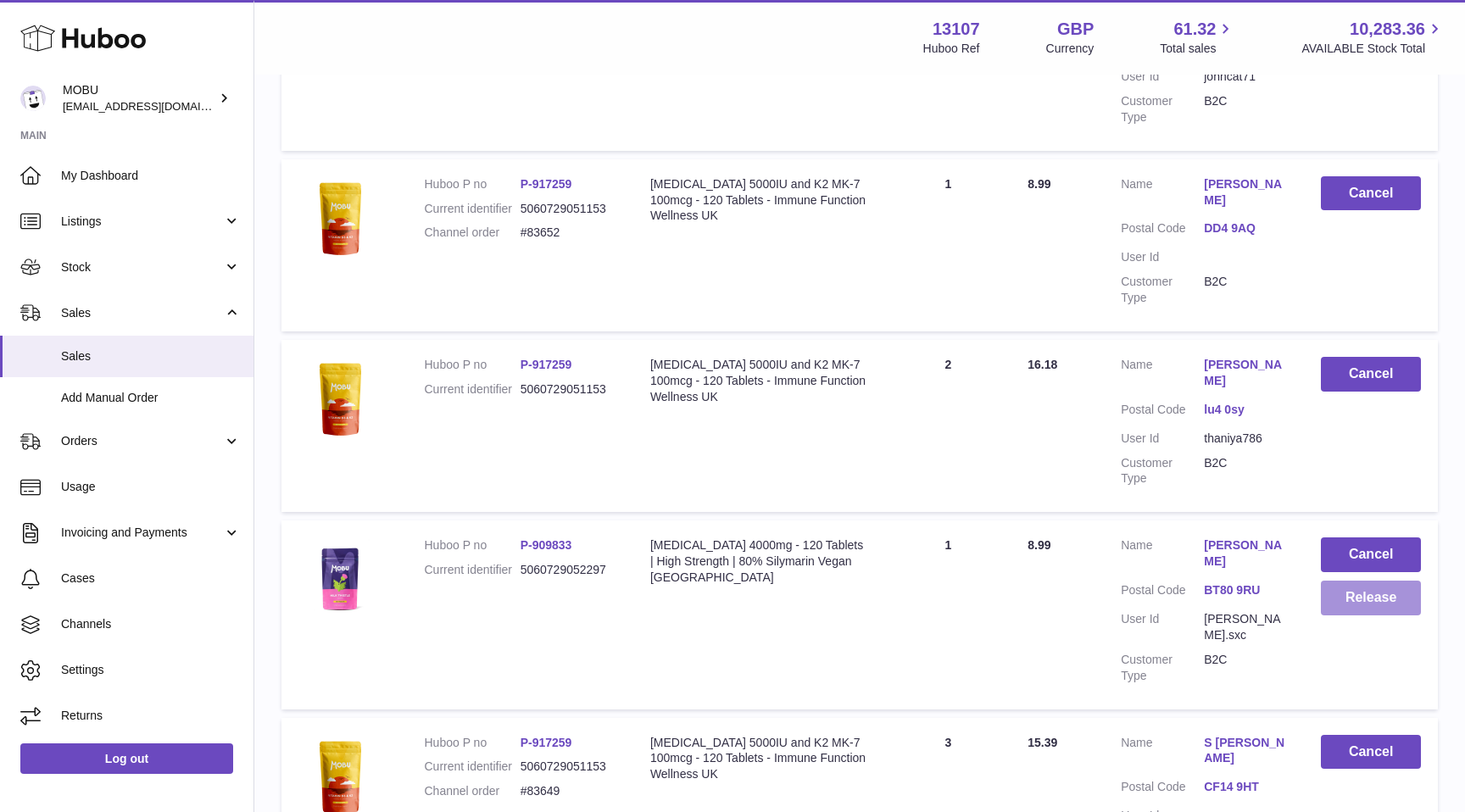
click at [1326, 581] on button "Release" at bounding box center [1370, 598] width 100 height 35
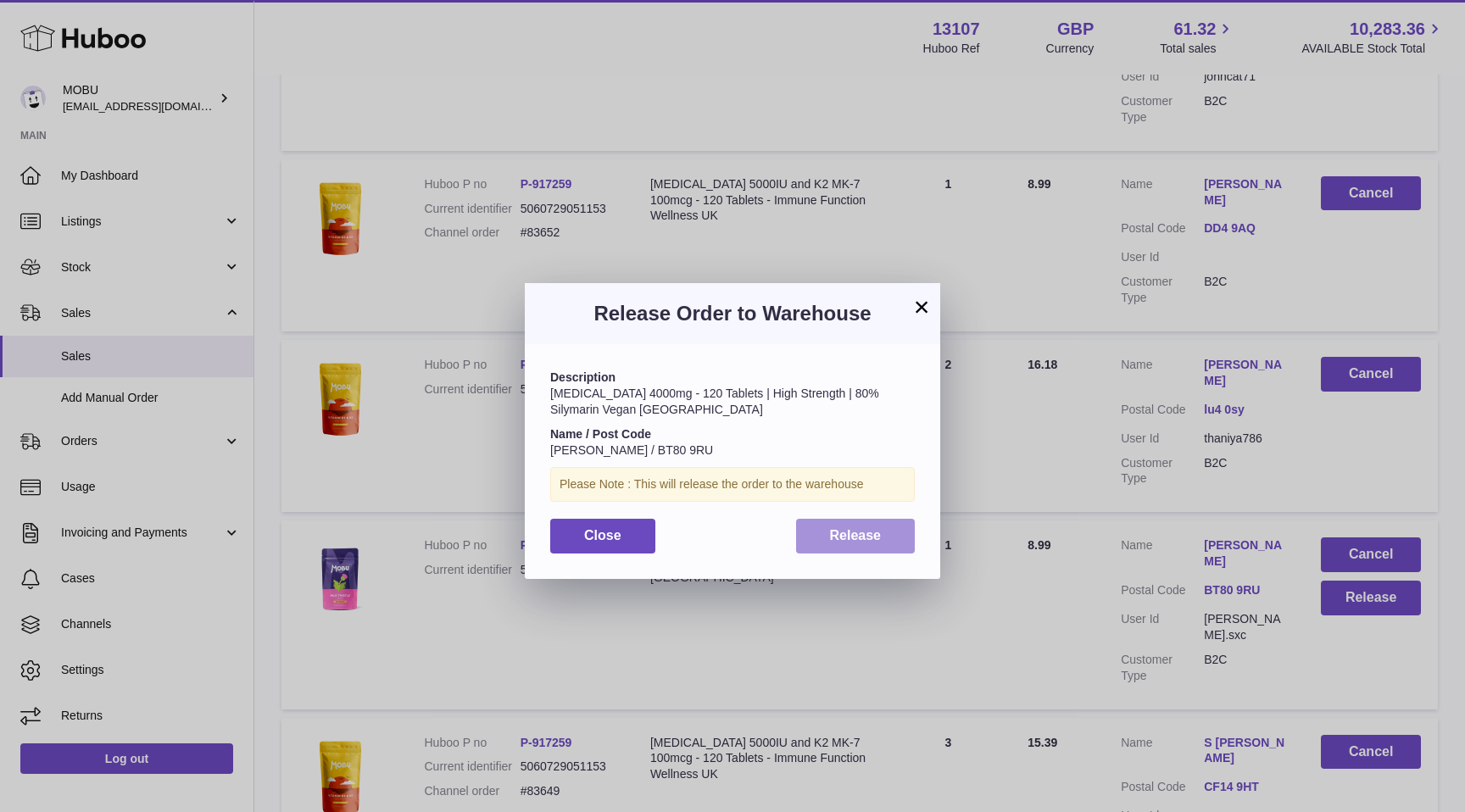
click at [851, 537] on span "Release" at bounding box center [856, 535] width 52 height 14
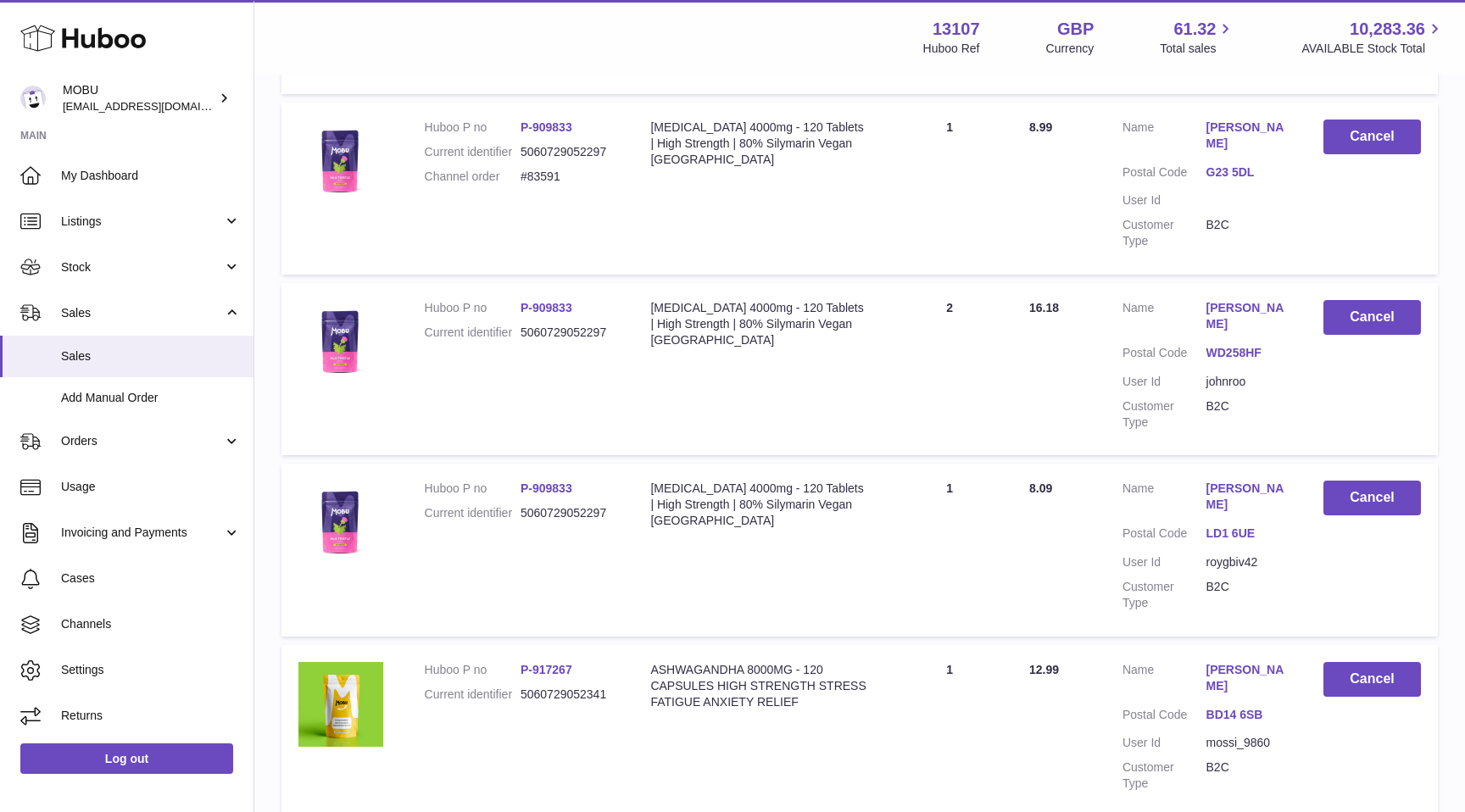
scroll to position [4448, 0]
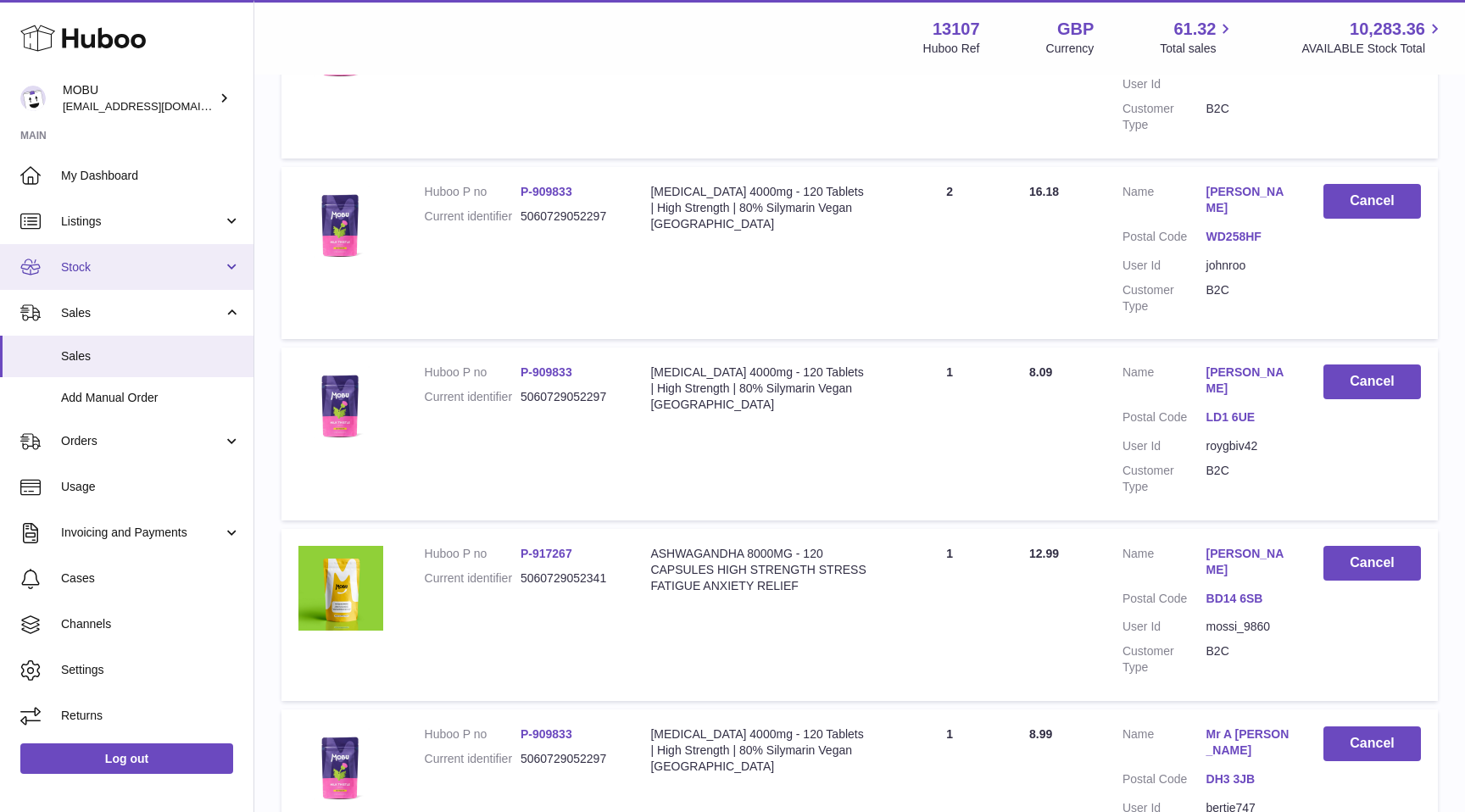
click at [129, 268] on span "Stock" at bounding box center [142, 267] width 162 height 16
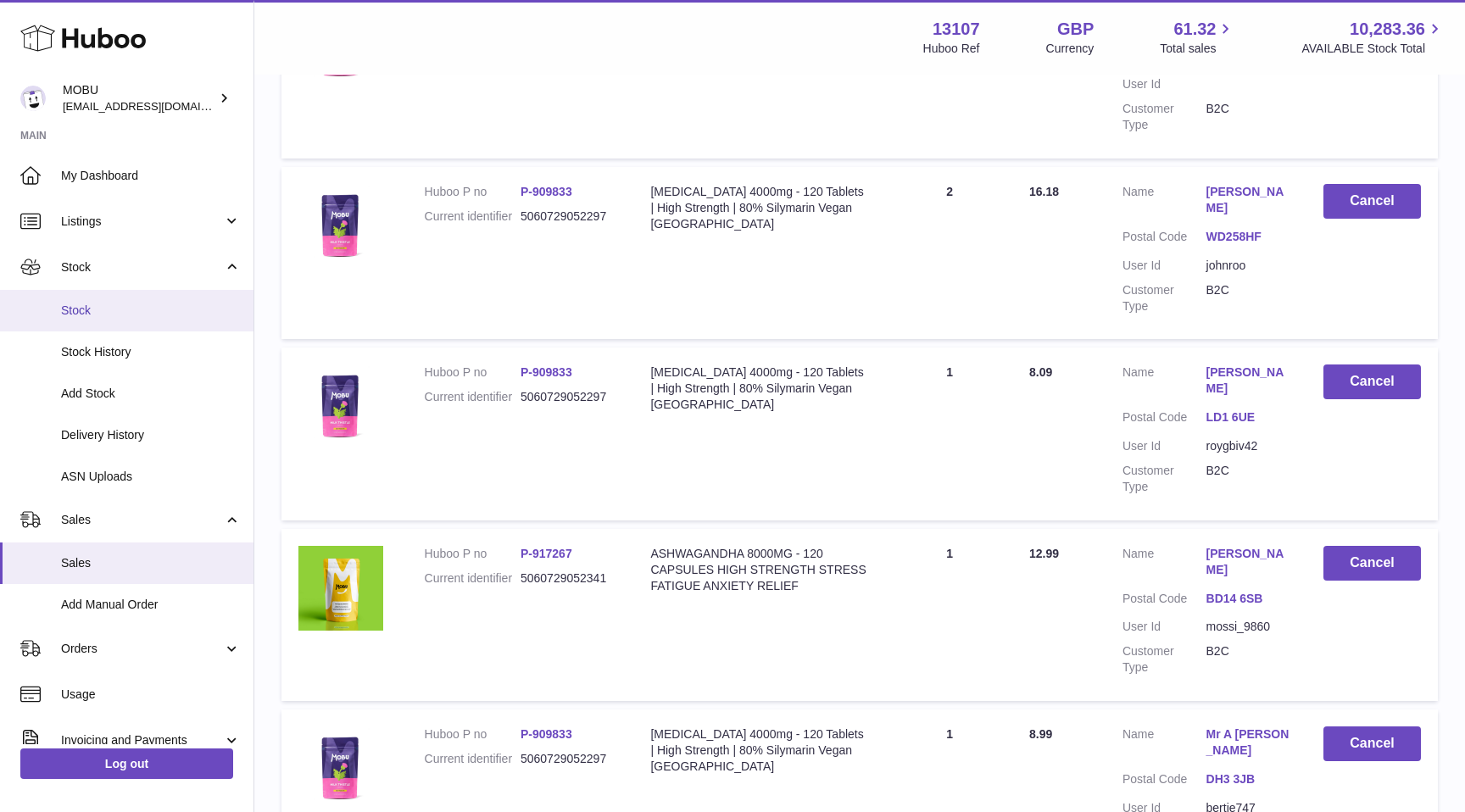
click at [124, 321] on link "Stock" at bounding box center [127, 311] width 253 height 42
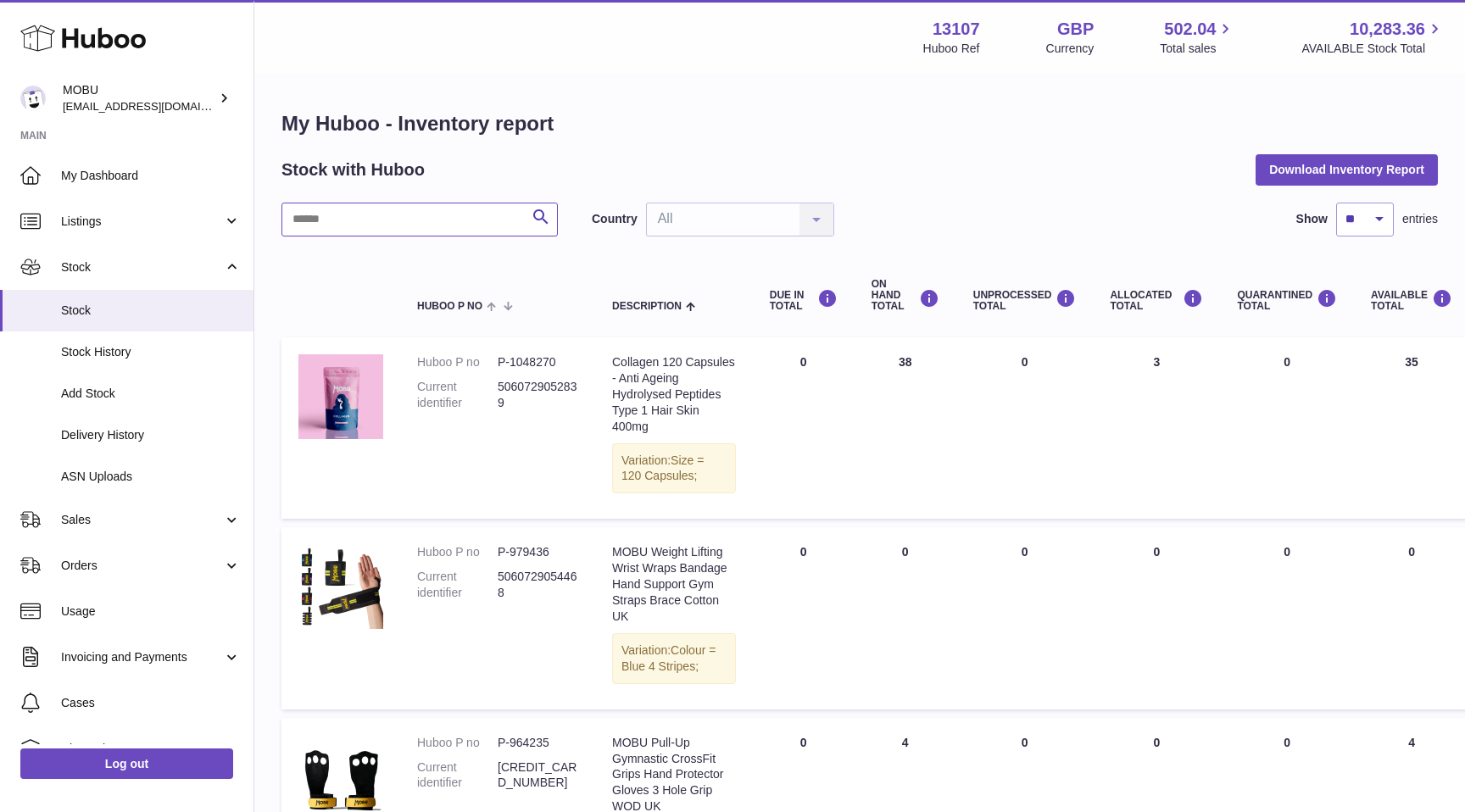
click at [457, 216] on input "text" at bounding box center [419, 219] width 276 height 34
type input "****"
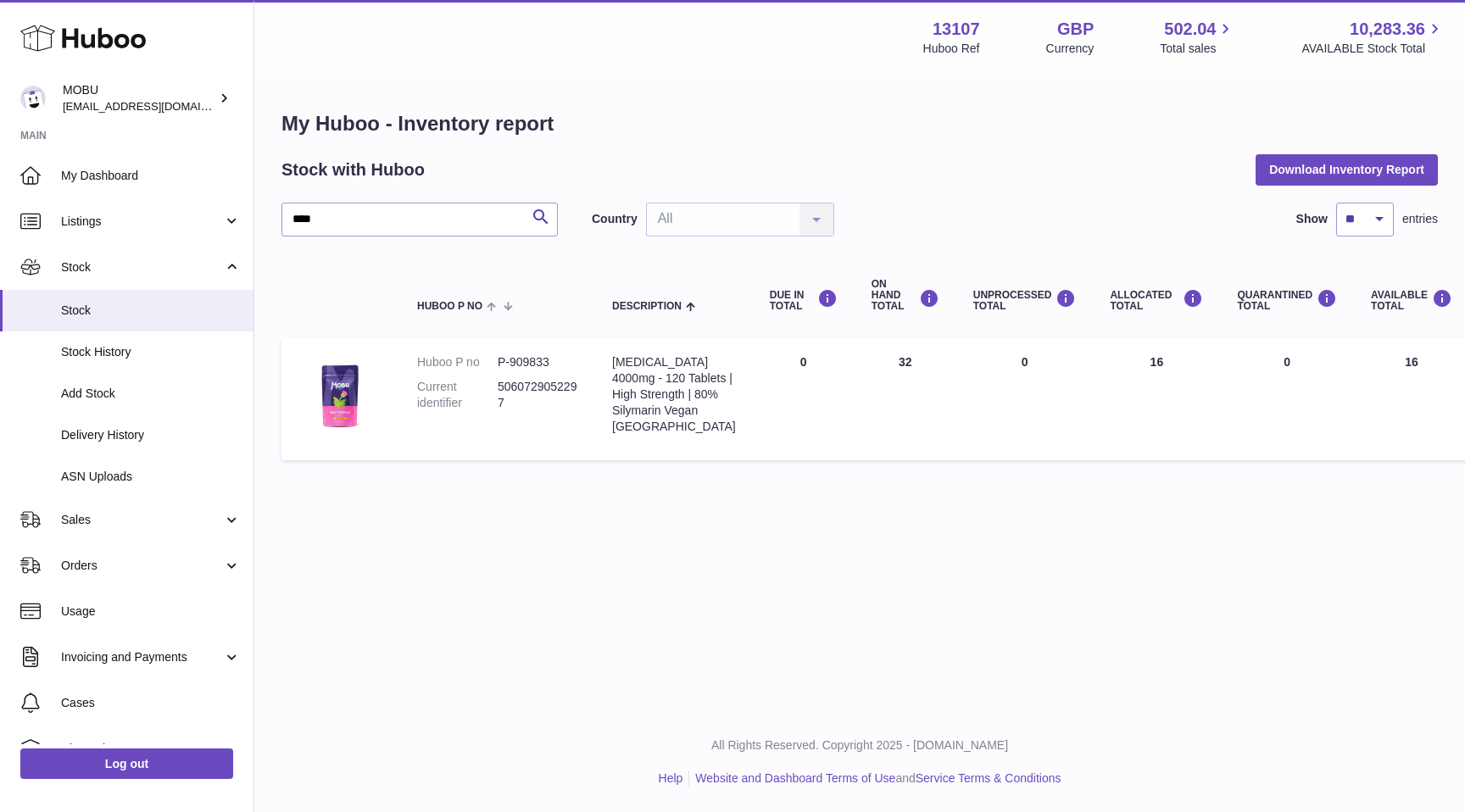
click at [785, 430] on td "DUE IN Total 0" at bounding box center [803, 398] width 102 height 123
